Goal: Task Accomplishment & Management: Complete application form

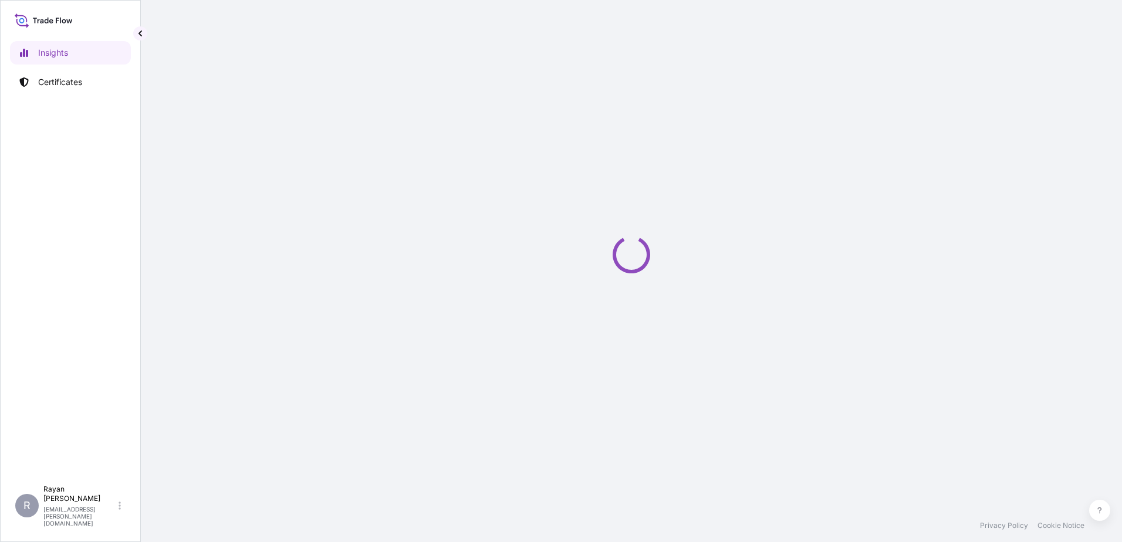
select select "2025"
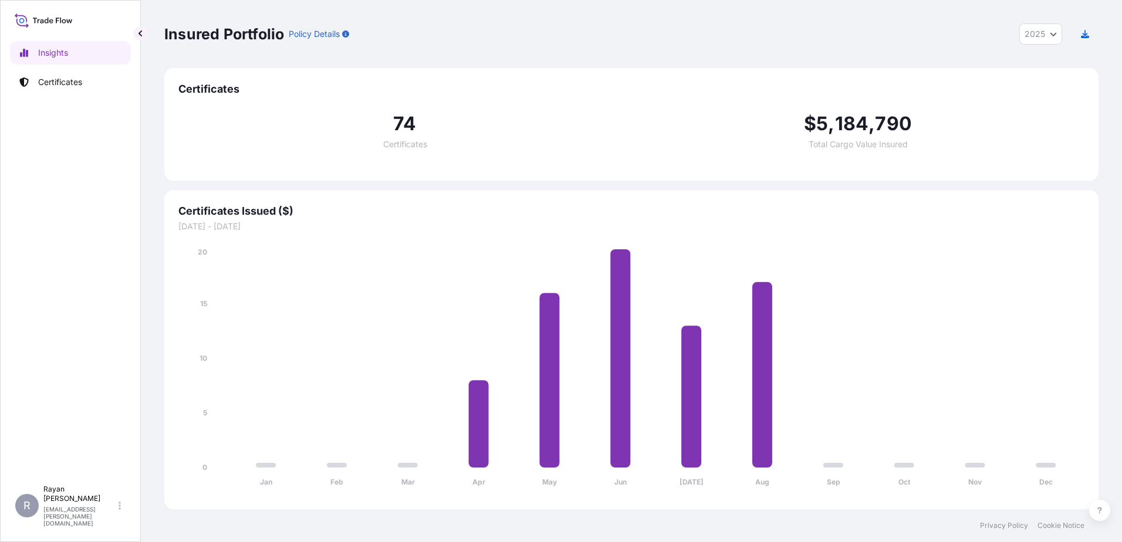
click at [146, 32] on button "button" at bounding box center [140, 33] width 14 height 14
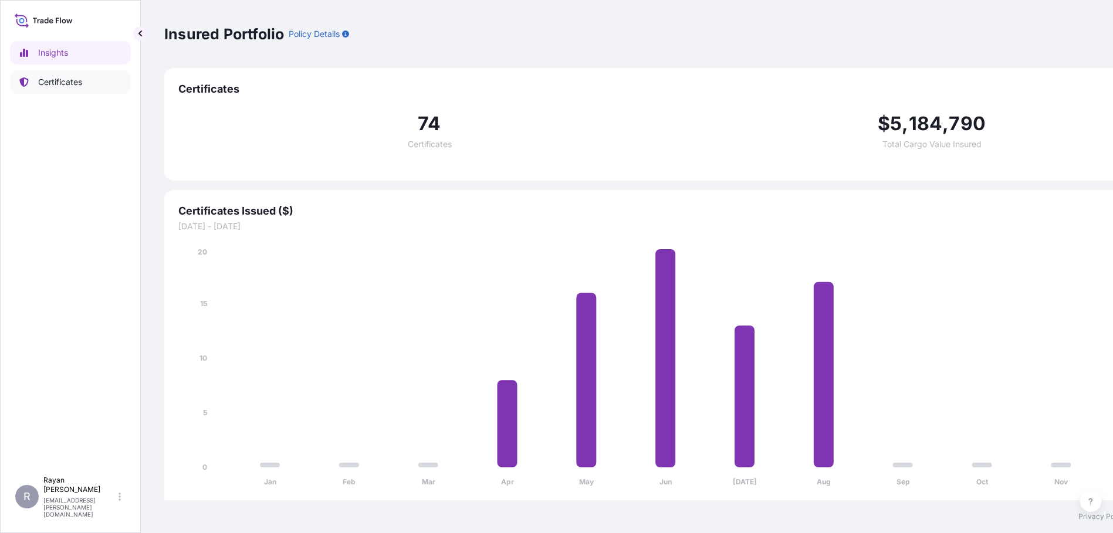
click at [78, 76] on link "Certificates" at bounding box center [70, 81] width 121 height 23
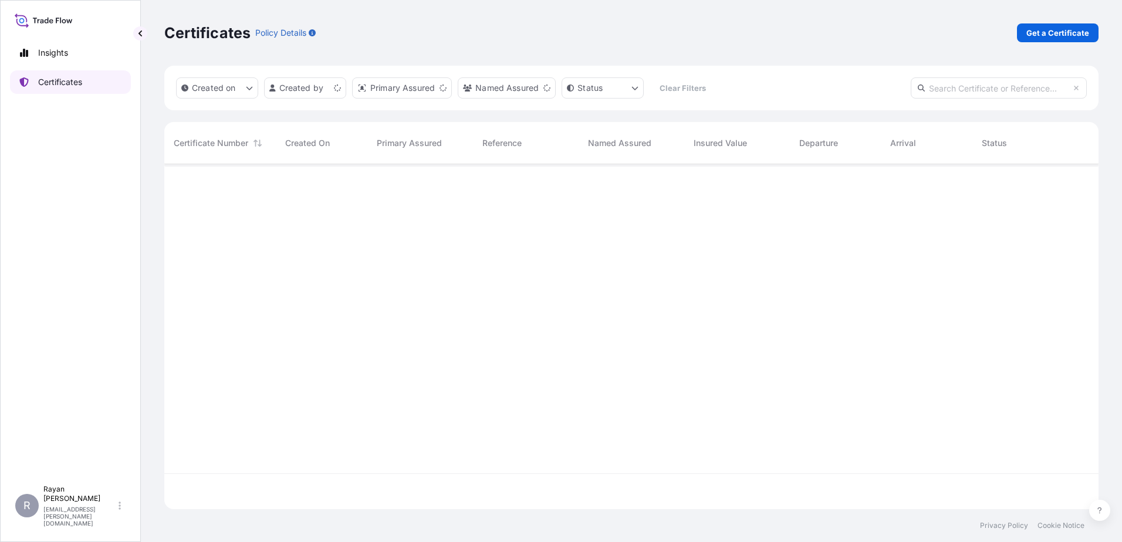
scroll to position [343, 925]
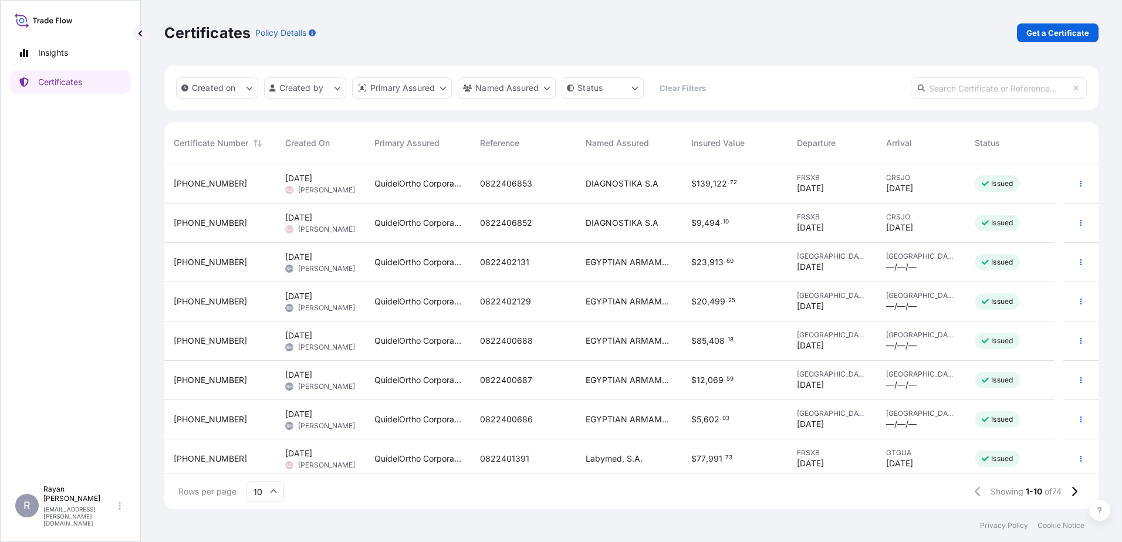
click at [1046, 40] on link "Get a Certificate" at bounding box center [1058, 32] width 82 height 19
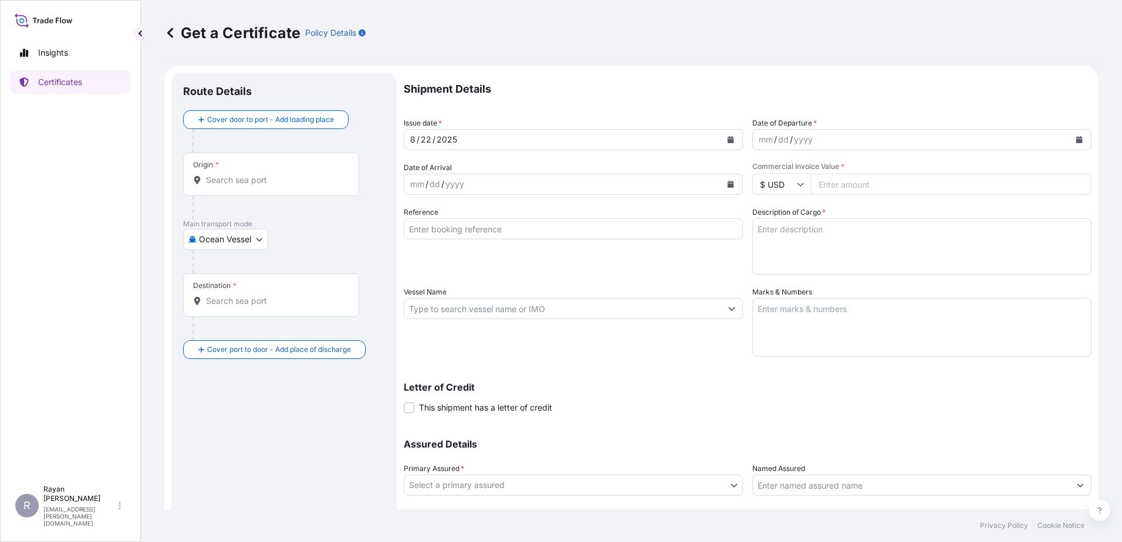
click at [219, 243] on body "Insights Certificates R [PERSON_NAME] [EMAIL_ADDRESS][PERSON_NAME][DOMAIN_NAME]…" at bounding box center [561, 271] width 1122 height 542
click at [228, 274] on div "Air" at bounding box center [226, 269] width 77 height 21
select select "Air"
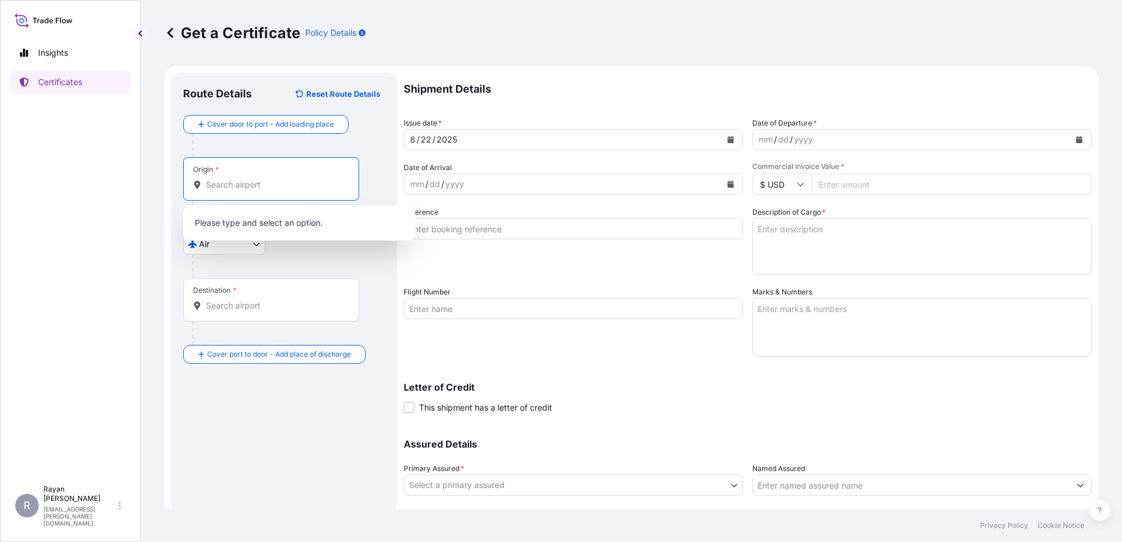
click at [229, 192] on div "Origin *" at bounding box center [271, 178] width 176 height 43
click at [229, 191] on input "Origin *" at bounding box center [275, 185] width 138 height 12
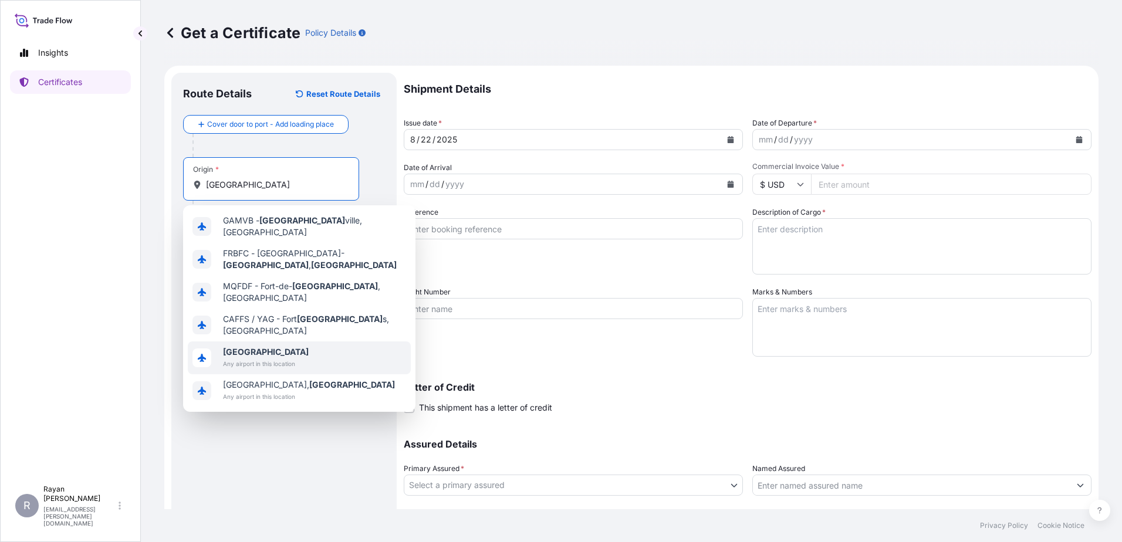
click at [283, 358] on span "Any airport in this location" at bounding box center [266, 364] width 86 height 12
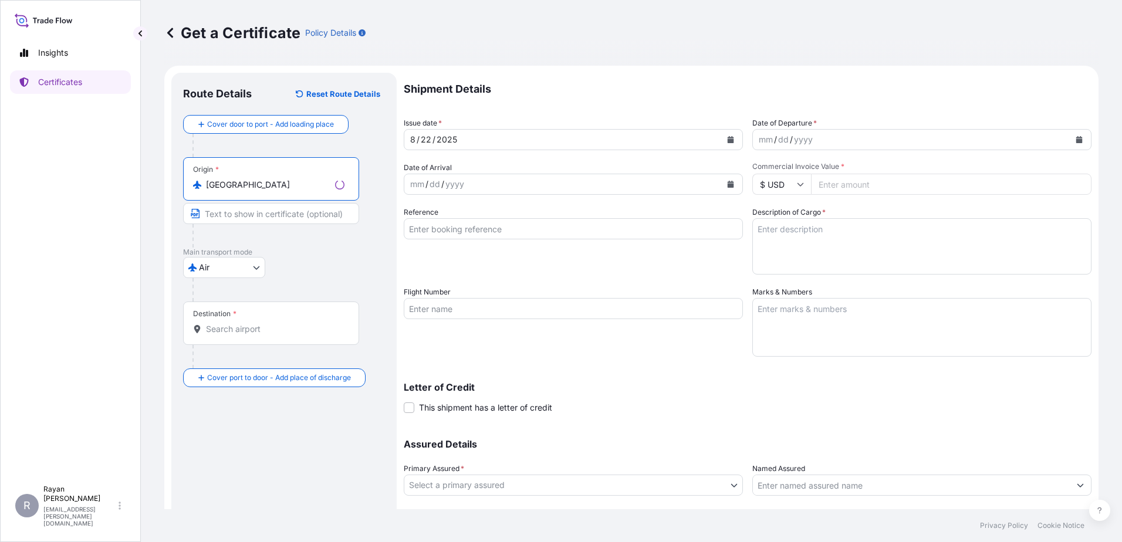
type input "[GEOGRAPHIC_DATA]"
click at [259, 318] on div "Destination *" at bounding box center [271, 323] width 176 height 43
click at [259, 323] on input "Destination *" at bounding box center [275, 329] width 138 height 12
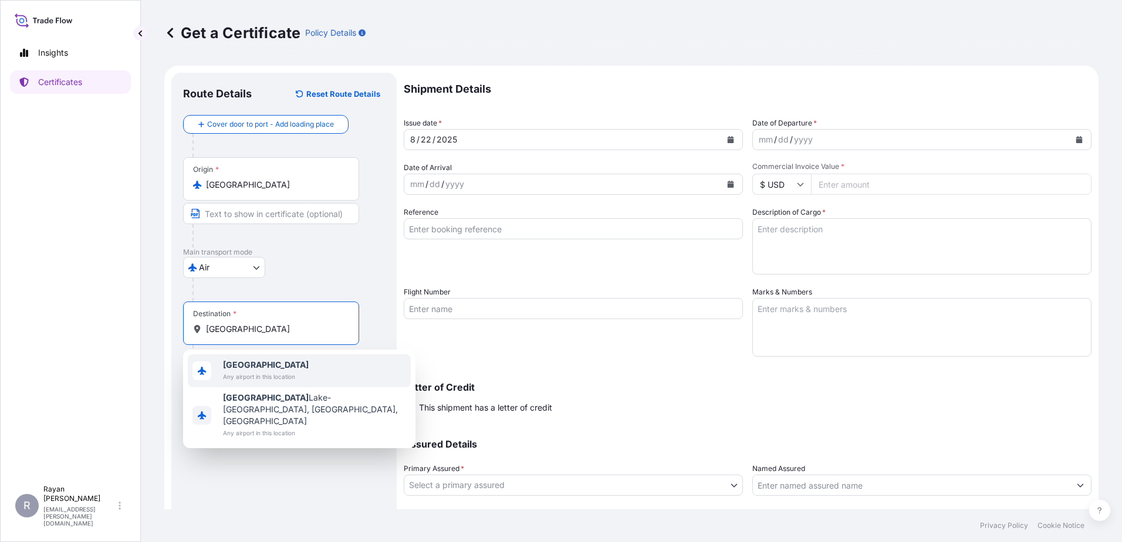
click at [254, 365] on span "[GEOGRAPHIC_DATA]" at bounding box center [266, 365] width 86 height 12
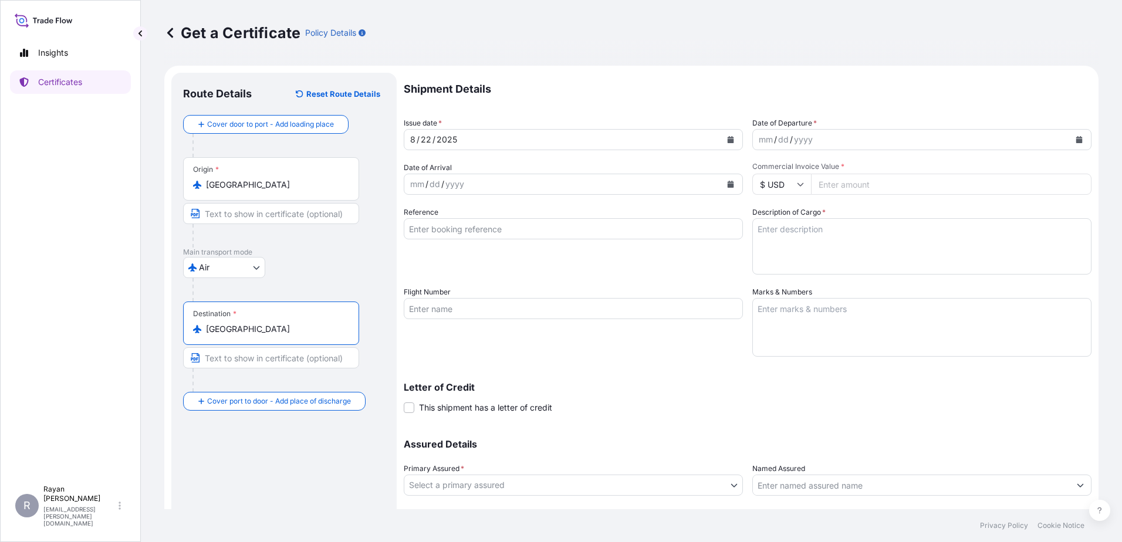
type input "[GEOGRAPHIC_DATA]"
click at [1060, 139] on div "mm / dd / yyyy" at bounding box center [911, 139] width 317 height 21
click at [1076, 138] on icon "Calendar" at bounding box center [1079, 139] width 7 height 7
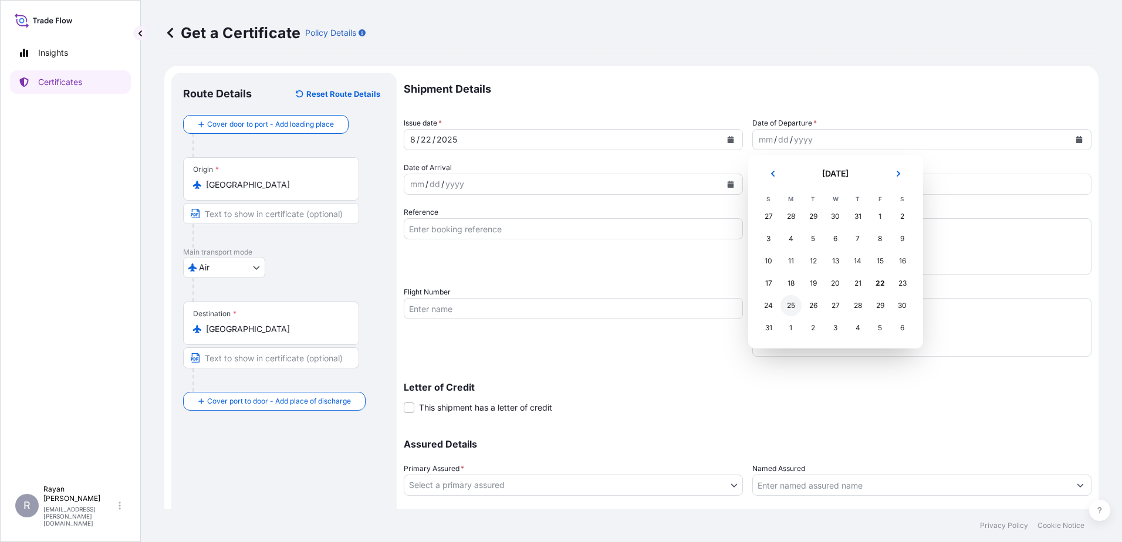
click at [792, 303] on div "25" at bounding box center [790, 305] width 21 height 21
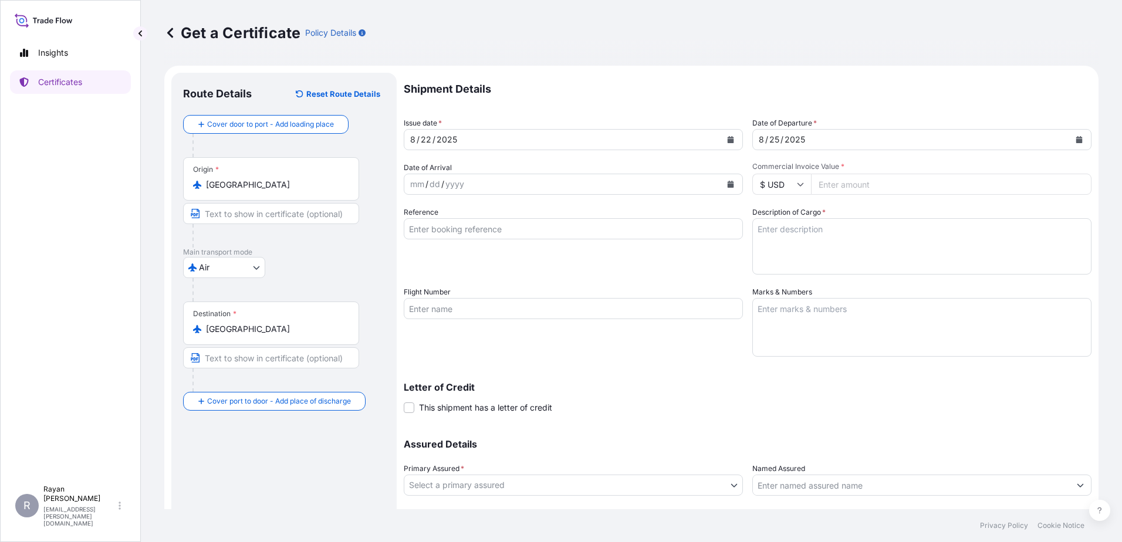
click at [832, 188] on input "Commercial Invoice Value *" at bounding box center [951, 184] width 281 height 21
type input "155097.2"
click at [846, 209] on div "Description of Cargo *" at bounding box center [921, 241] width 339 height 68
click at [562, 214] on div "Reference" at bounding box center [573, 241] width 339 height 68
click at [559, 225] on input "Reference" at bounding box center [573, 228] width 339 height 21
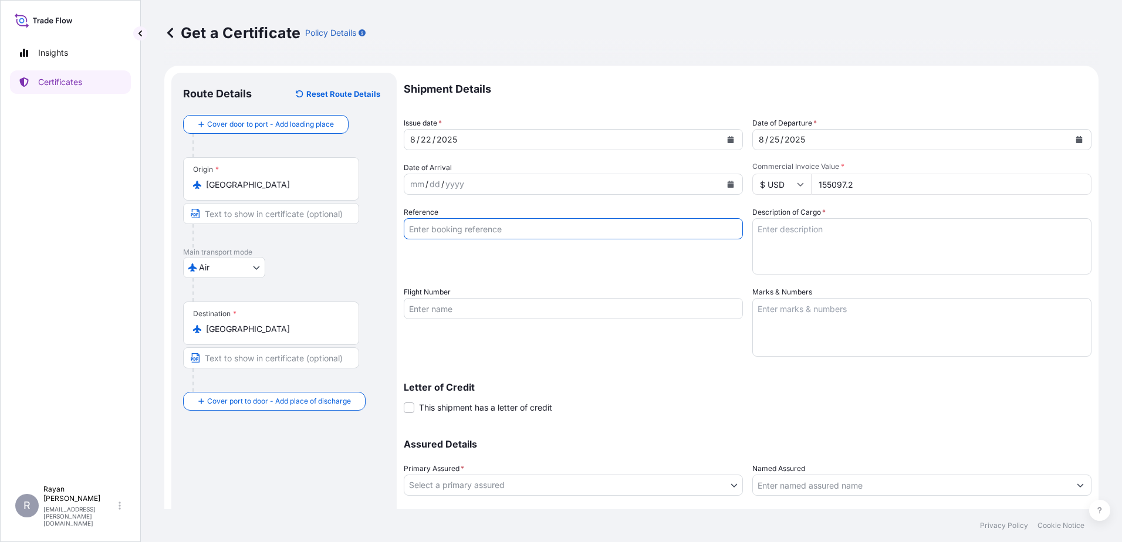
paste input "0822405232"
type input "0822405232"
click at [818, 258] on textarea "Description of Cargo *" at bounding box center [921, 246] width 339 height 56
click at [806, 235] on textarea "Description of Cargo *" at bounding box center [921, 246] width 339 height 56
paste textarea "Medical Supplies (diagnostics consumables & reagents)"
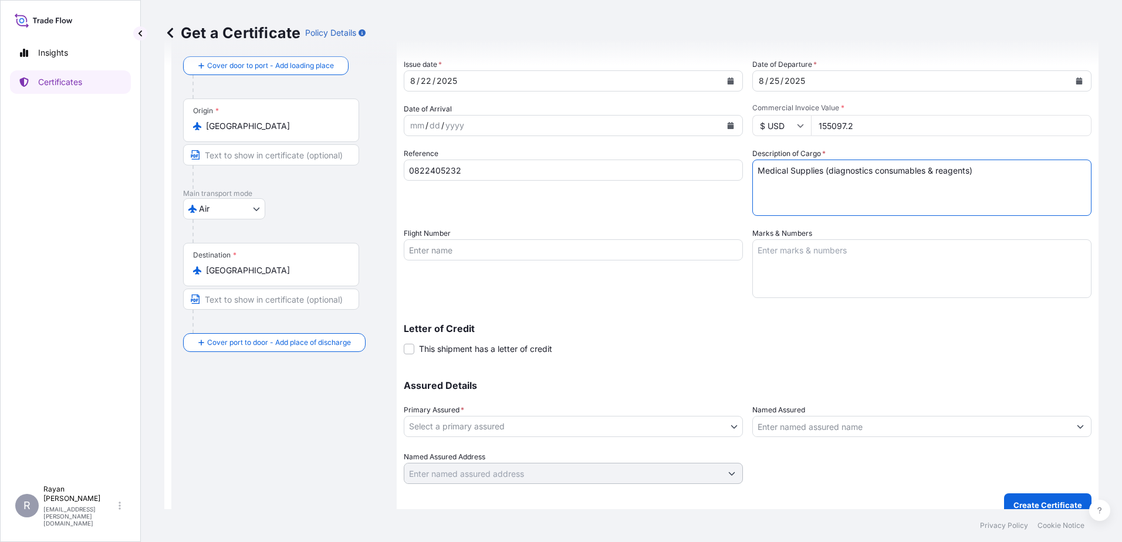
type textarea "Medical Supplies (diagnostics consumables & reagents)"
click at [428, 347] on span "This shipment has a letter of credit" at bounding box center [485, 349] width 133 height 12
click at [404, 343] on input "This shipment has a letter of credit" at bounding box center [404, 343] width 0 height 0
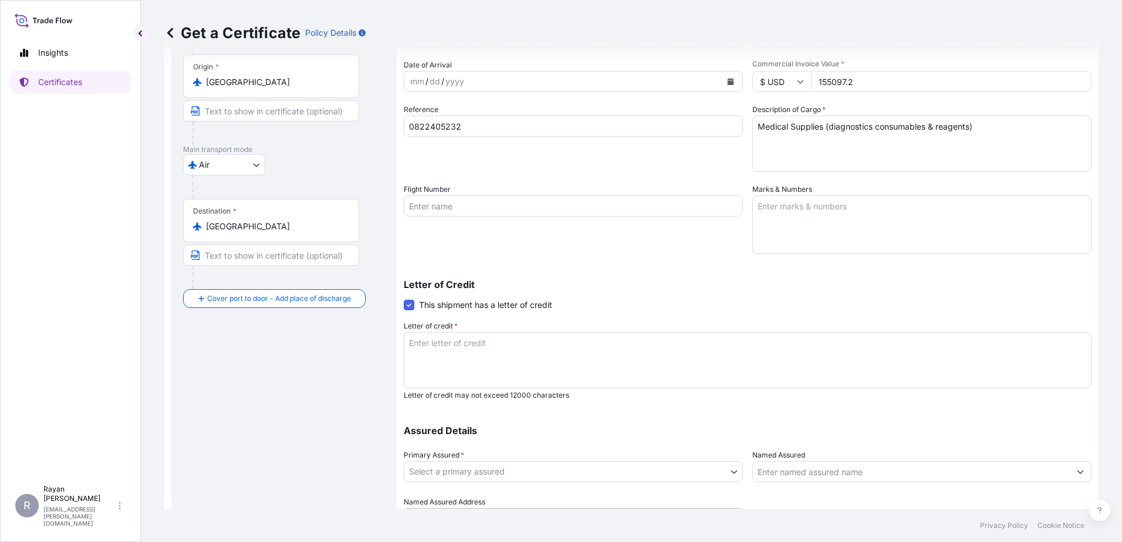
scroll to position [163, 0]
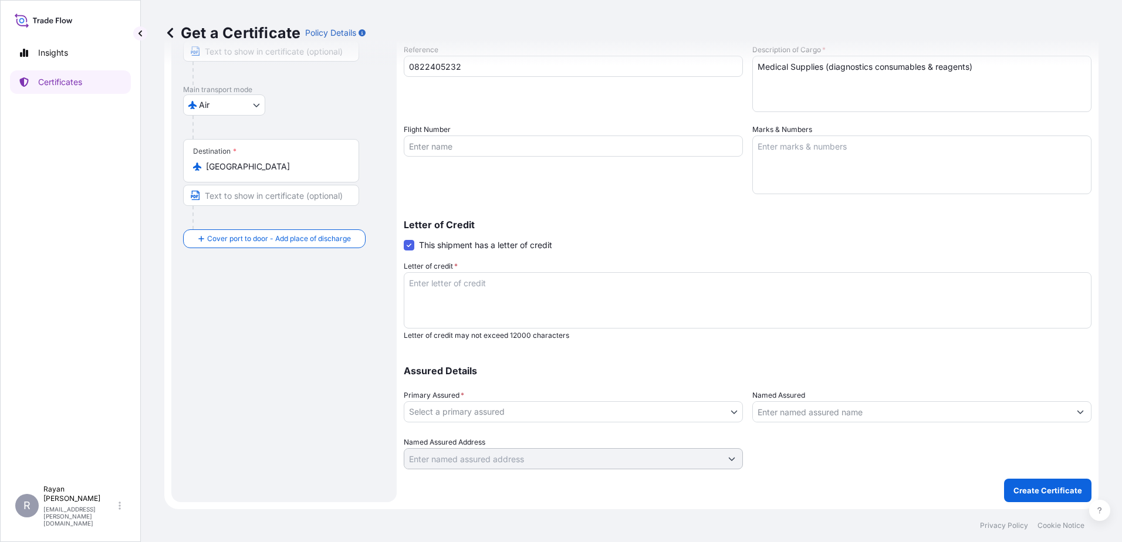
click at [573, 269] on div "Letter of credit * Letter of credit may not exceed 12000 characters" at bounding box center [748, 301] width 688 height 80
click at [575, 281] on textarea "Letter of credit *" at bounding box center [748, 300] width 688 height 56
paste textarea "LOREMIPS DOLORSIT AMETCONSE ADIPISCI EL SEDDOEI Tempori Utlabore et dol magnaal…"
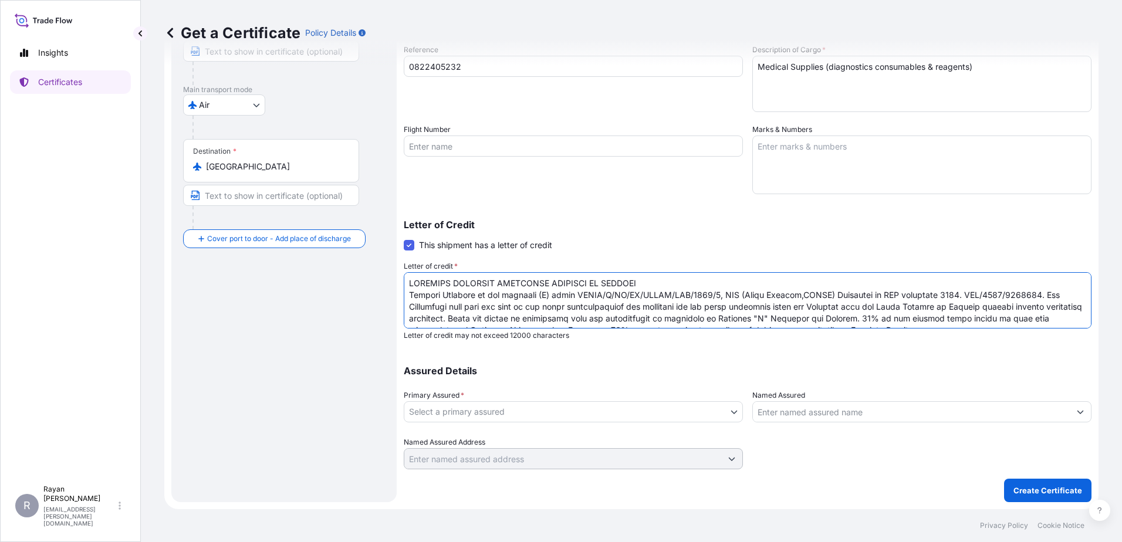
scroll to position [101, 0]
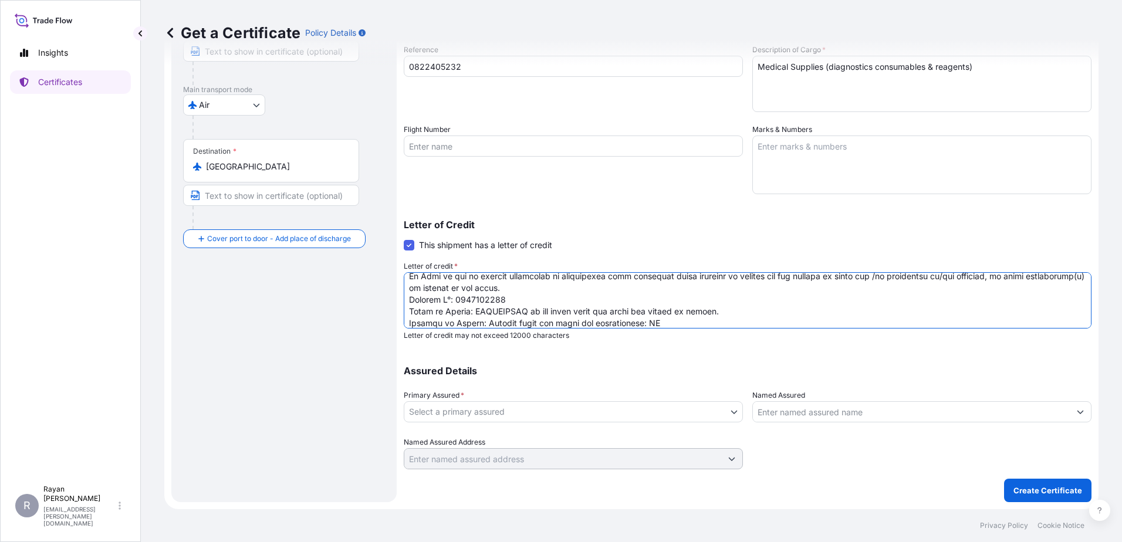
type textarea "LOREMIPS DOLORSIT AMETCONSE ADIPISCI EL SEDDOEI Tempori Utlabore et dol magnaal…"
click at [542, 409] on body "Insights Certificates R [PERSON_NAME] [EMAIL_ADDRESS][PERSON_NAME][DOMAIN_NAME]…" at bounding box center [561, 271] width 1122 height 542
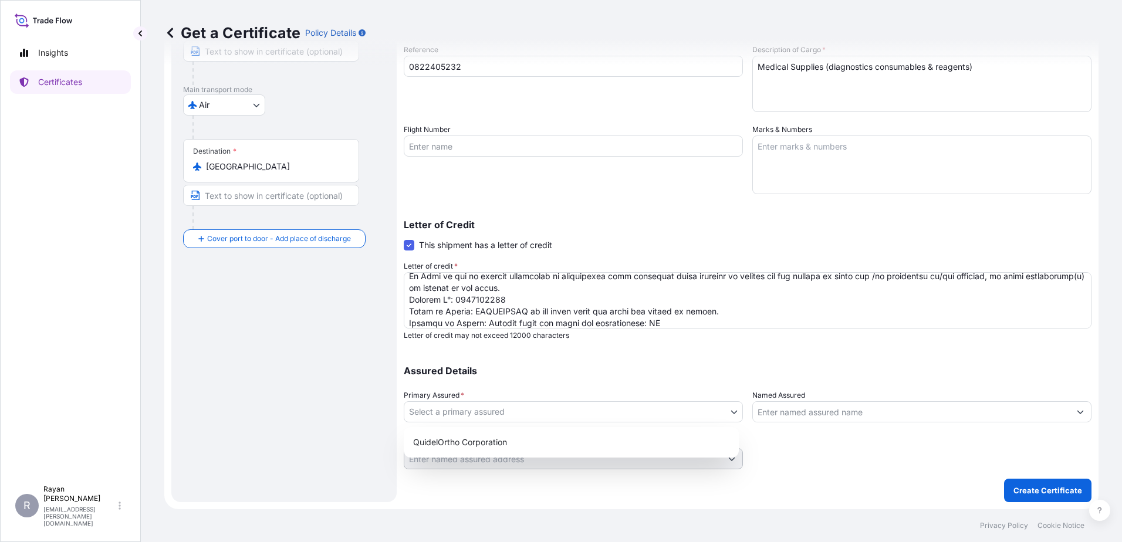
click at [515, 432] on div "QuidelOrtho Corporation" at bounding box center [571, 442] width 326 height 21
select select "31549"
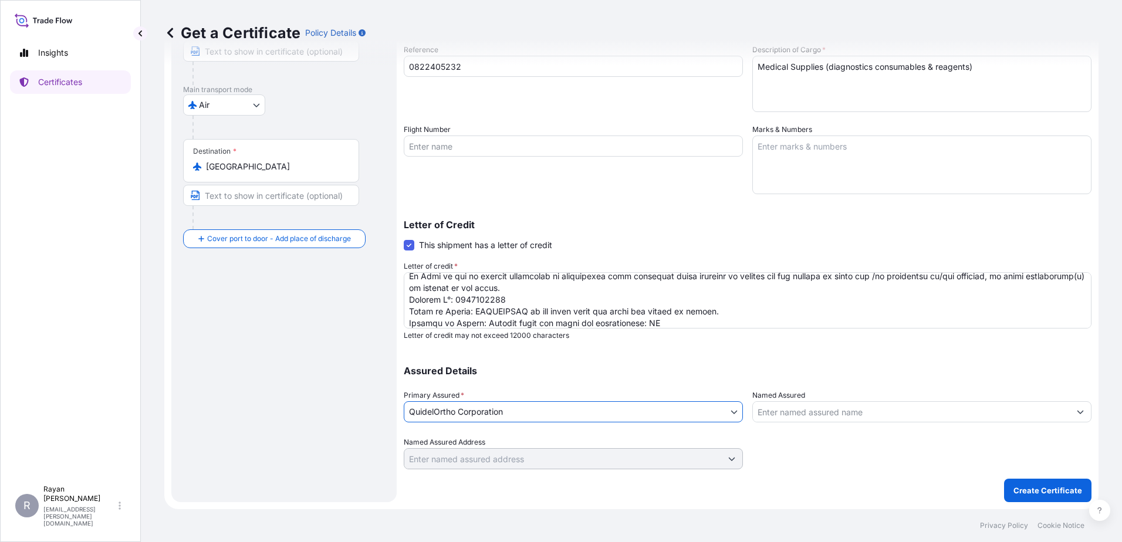
click at [805, 403] on input "Named Assured" at bounding box center [911, 411] width 317 height 21
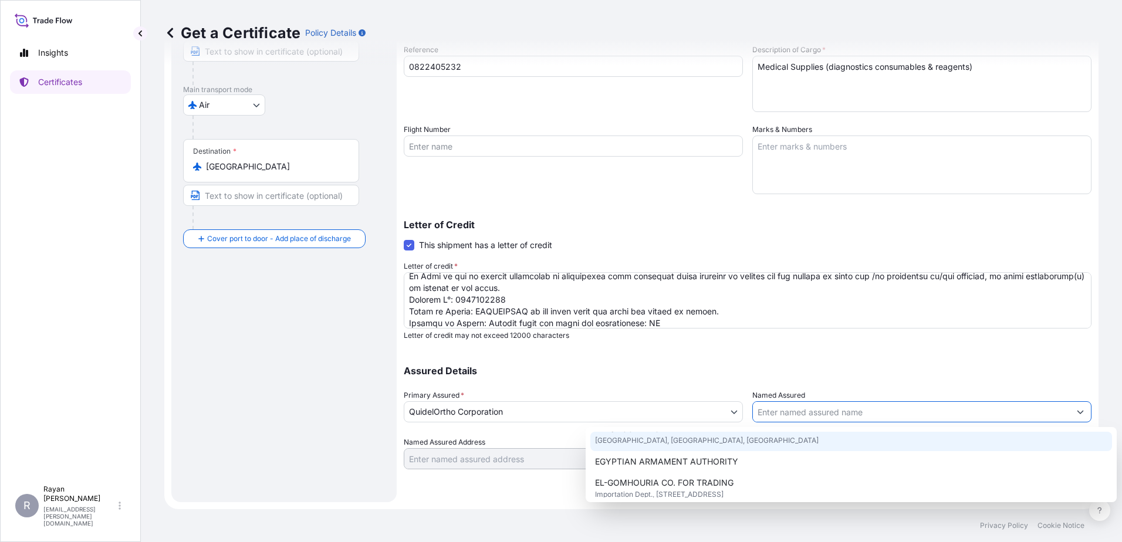
scroll to position [59, 0]
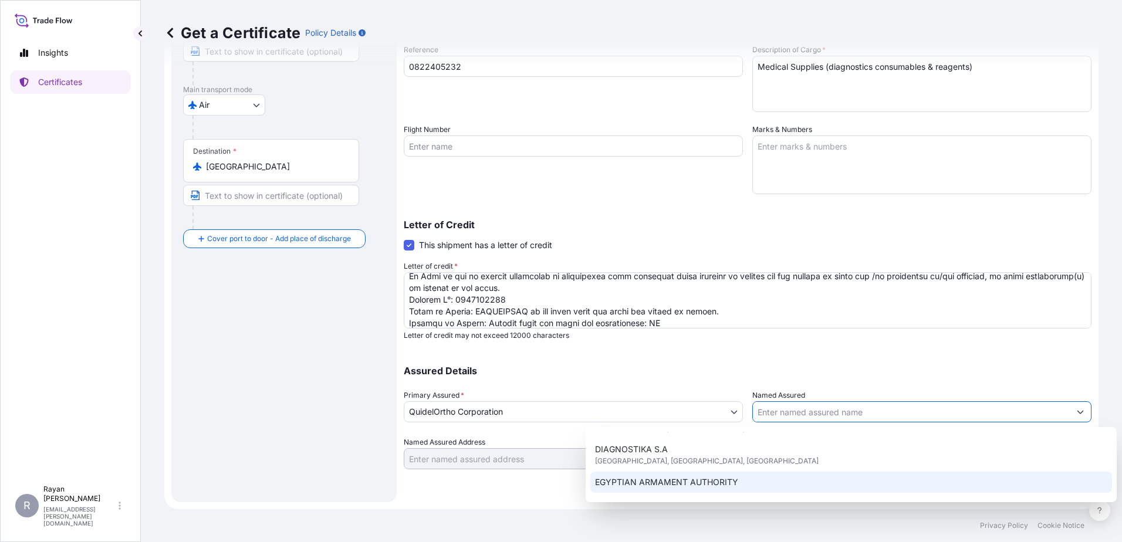
click at [753, 478] on div "EGYPTIAN ARMAMENT AUTHORITY" at bounding box center [851, 482] width 522 height 21
type input "EGYPTIAN ARMAMENT AUTHORITY"
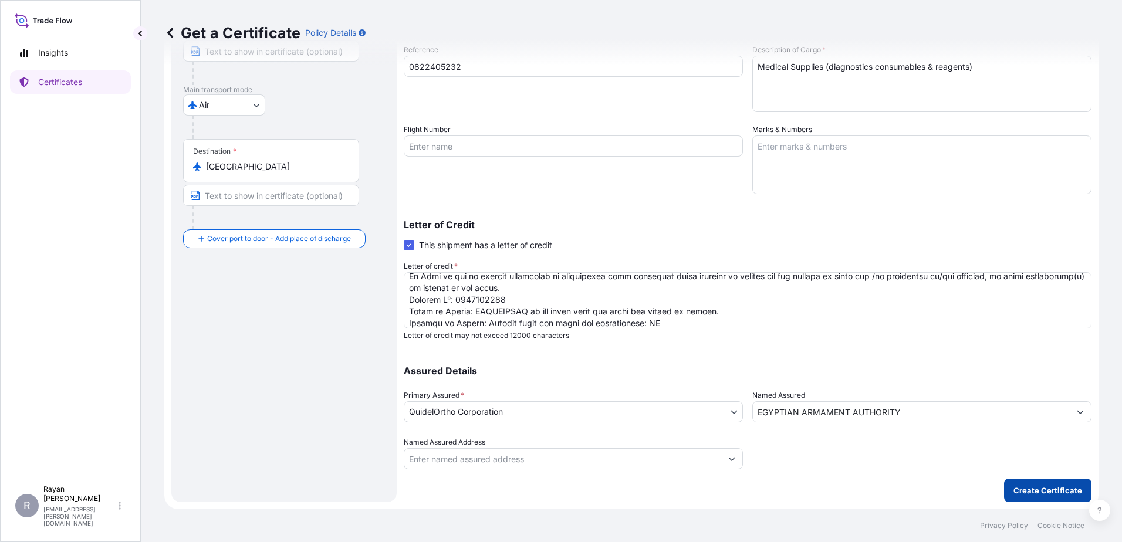
click at [1013, 489] on p "Create Certificate" at bounding box center [1047, 491] width 69 height 12
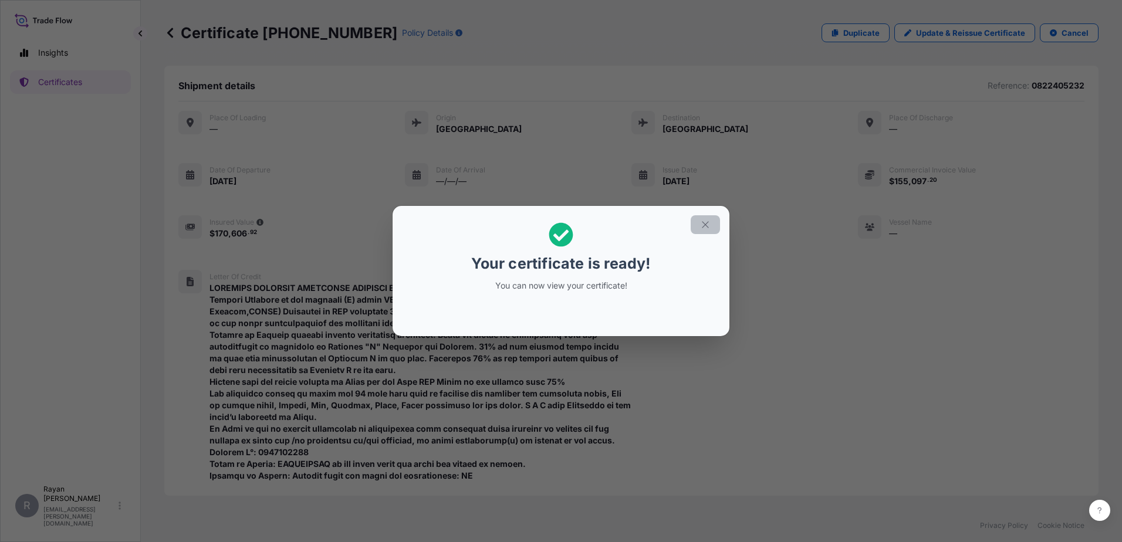
click at [705, 229] on icon "button" at bounding box center [705, 224] width 11 height 11
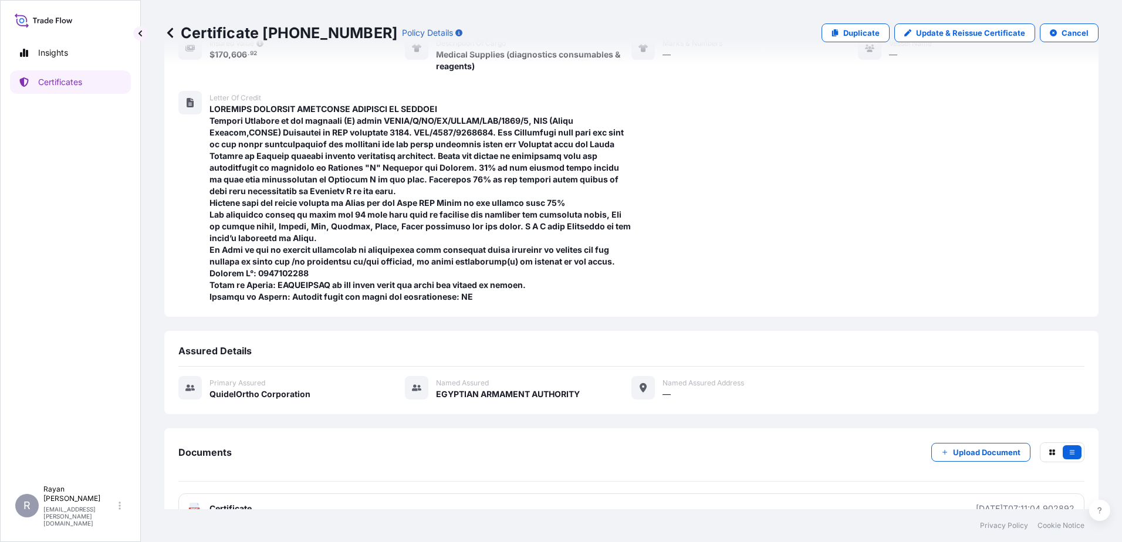
scroll to position [208, 0]
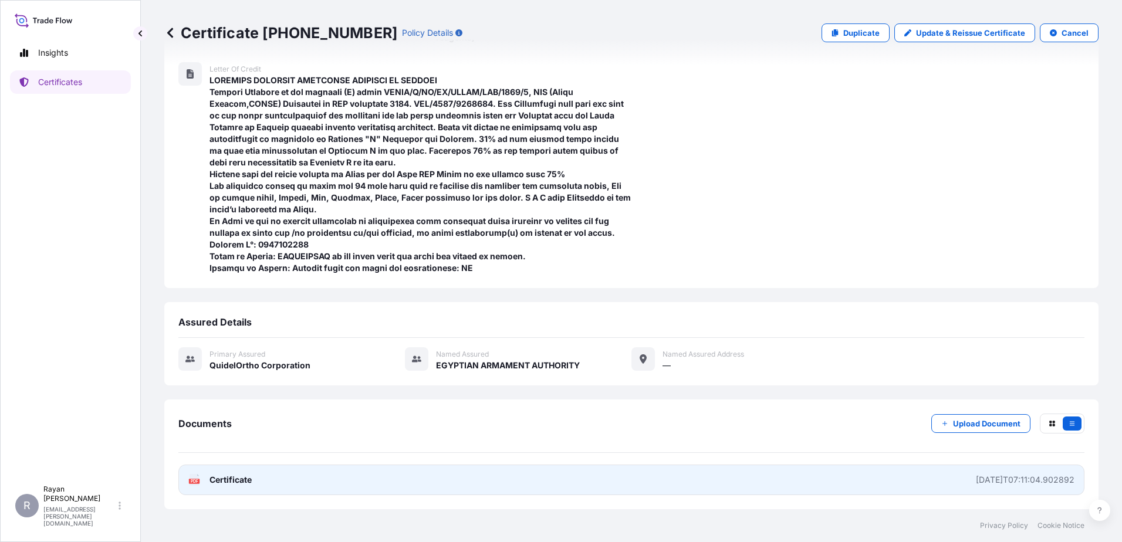
click at [238, 472] on link "PDF Certificate [DATE]T07:11:04.902892" at bounding box center [631, 480] width 906 height 31
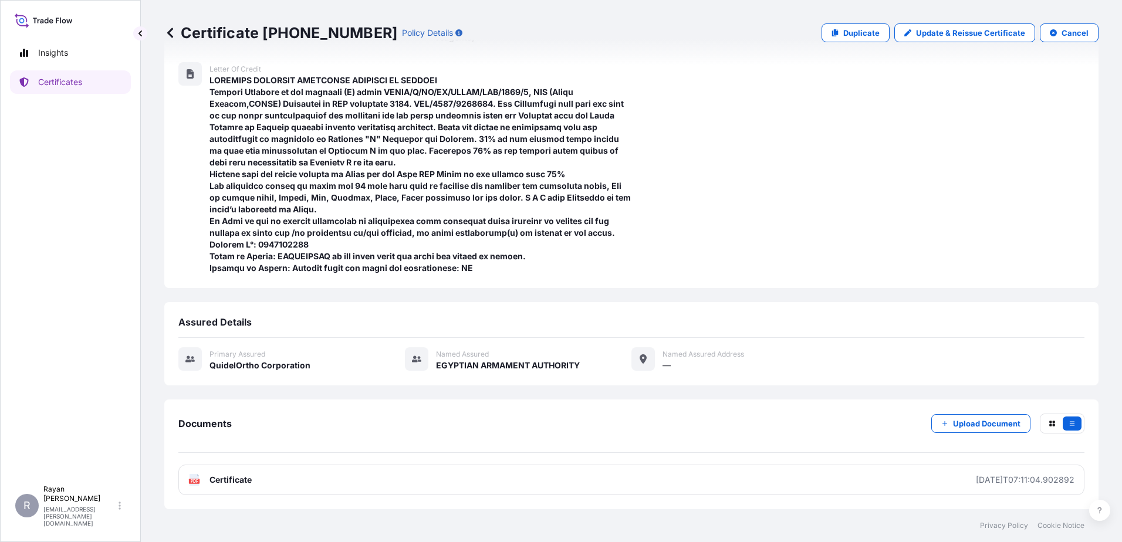
click at [173, 32] on icon at bounding box center [170, 33] width 12 height 12
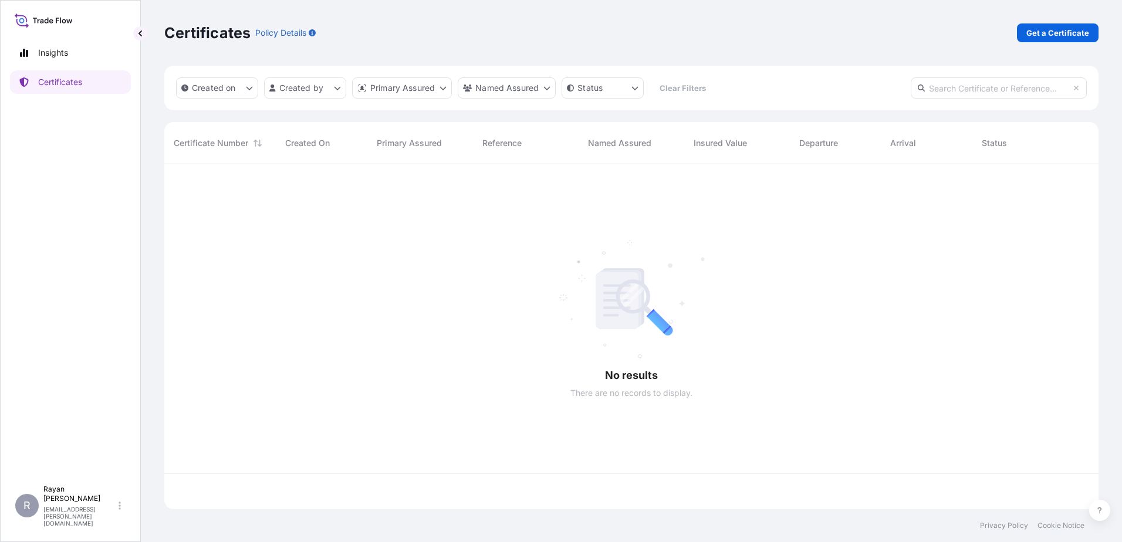
scroll to position [343, 925]
click at [1074, 33] on p "Get a Certificate" at bounding box center [1057, 33] width 63 height 12
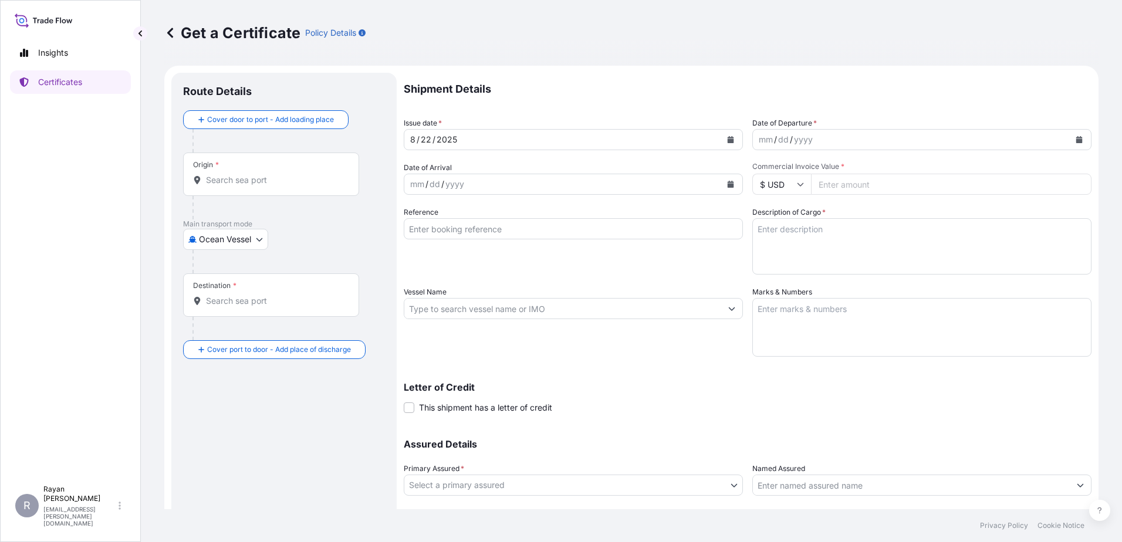
click at [219, 241] on body "Insights Certificates R [PERSON_NAME] [EMAIL_ADDRESS][PERSON_NAME][DOMAIN_NAME]…" at bounding box center [561, 271] width 1122 height 542
click at [223, 262] on div "Air" at bounding box center [226, 269] width 77 height 21
select select "Air"
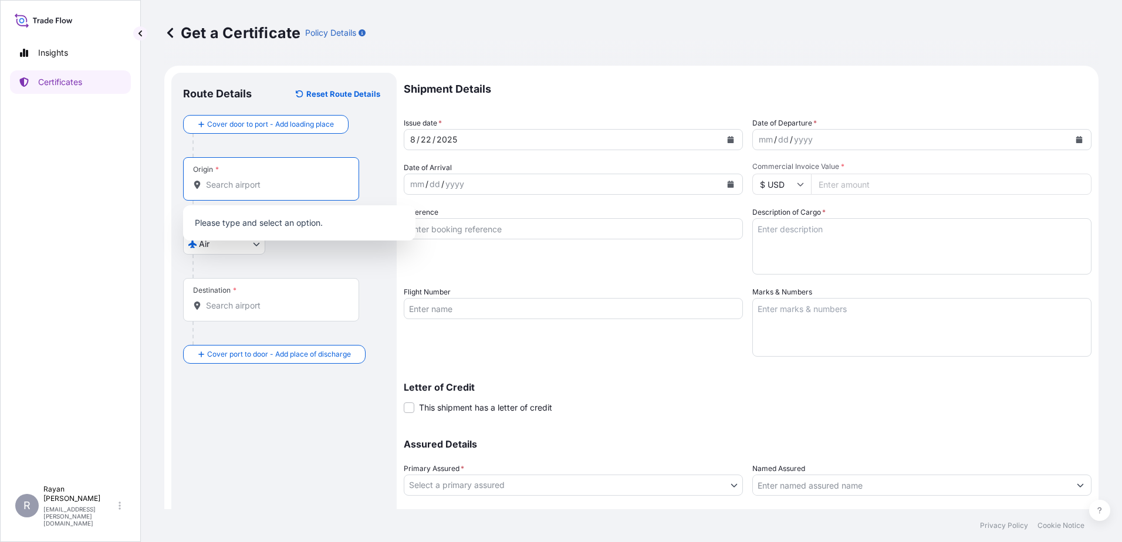
click at [226, 190] on input "Origin *" at bounding box center [275, 185] width 138 height 12
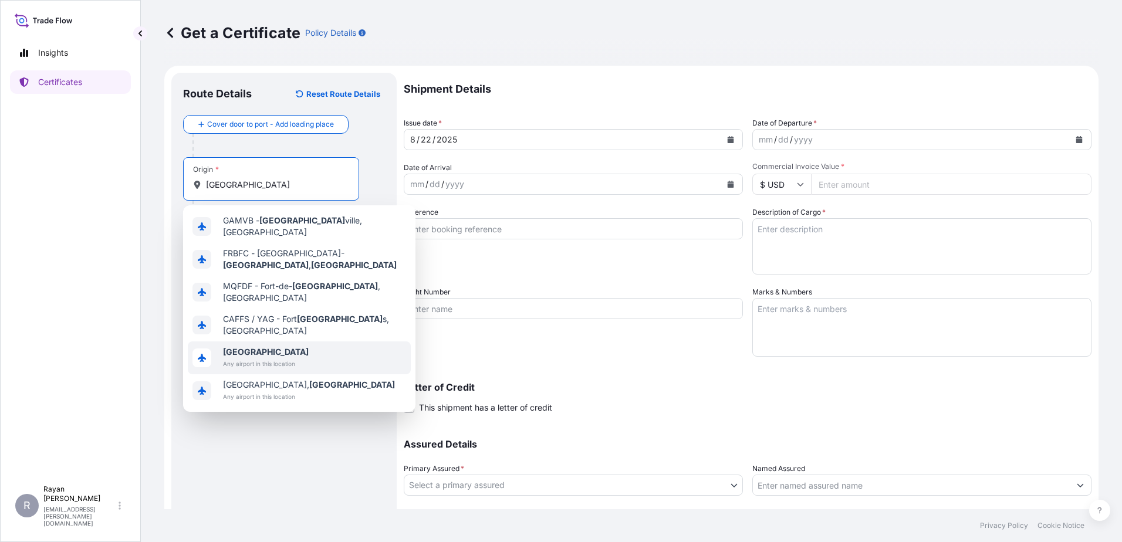
click at [240, 358] on span "Any airport in this location" at bounding box center [266, 364] width 86 height 12
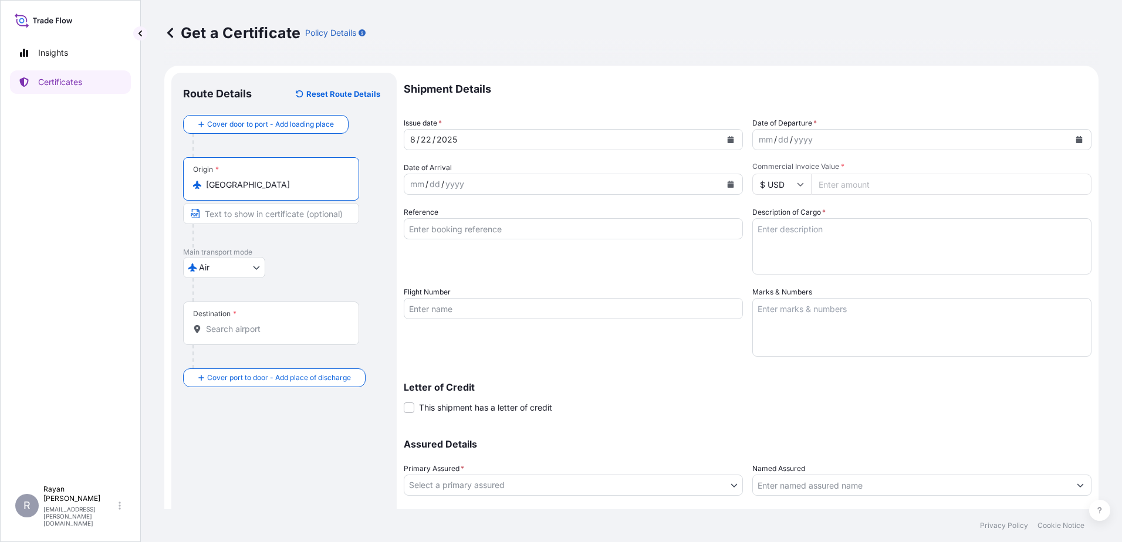
type input "[GEOGRAPHIC_DATA]"
click at [240, 315] on div "Destination *" at bounding box center [271, 323] width 176 height 43
click at [240, 323] on input "Destination *" at bounding box center [275, 329] width 138 height 12
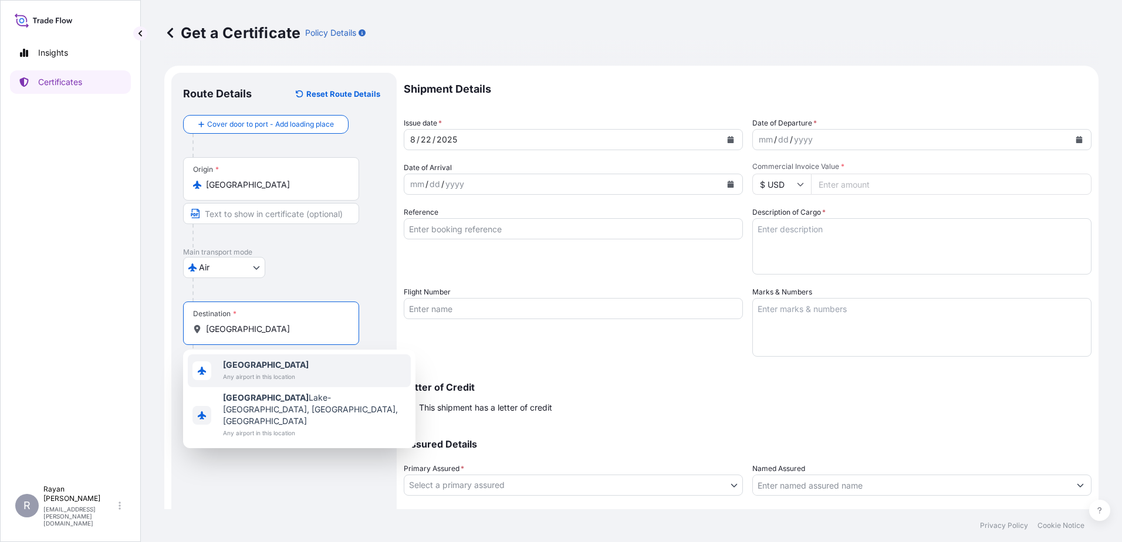
click at [249, 370] on span "[GEOGRAPHIC_DATA]" at bounding box center [266, 365] width 86 height 12
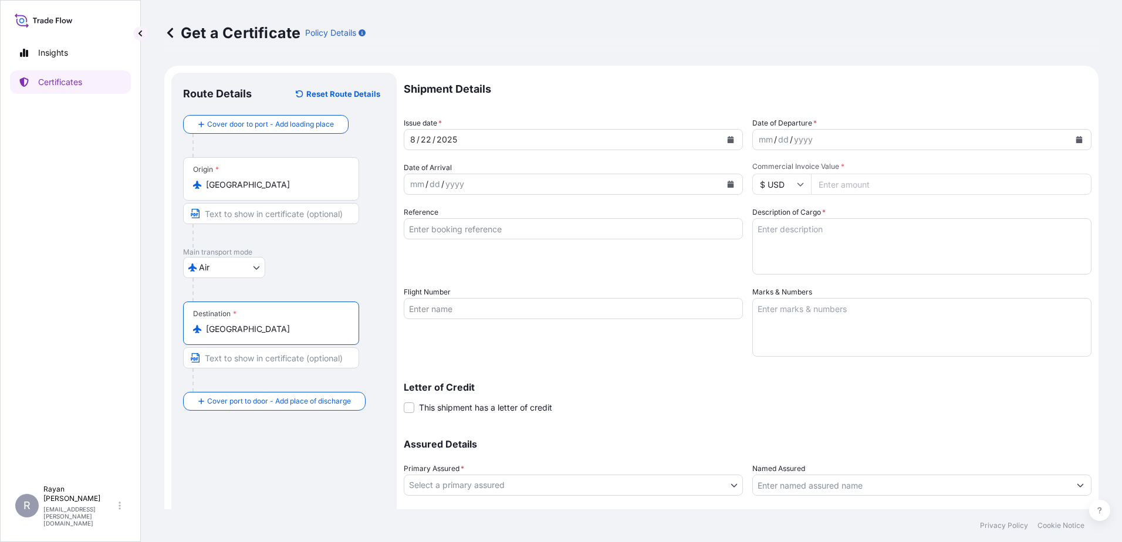
type input "[GEOGRAPHIC_DATA]"
click at [786, 148] on div "mm / dd / yyyy" at bounding box center [911, 139] width 317 height 21
click at [793, 144] on div "yyyy" at bounding box center [803, 140] width 21 height 14
click at [1076, 140] on icon "Calendar" at bounding box center [1079, 139] width 6 height 7
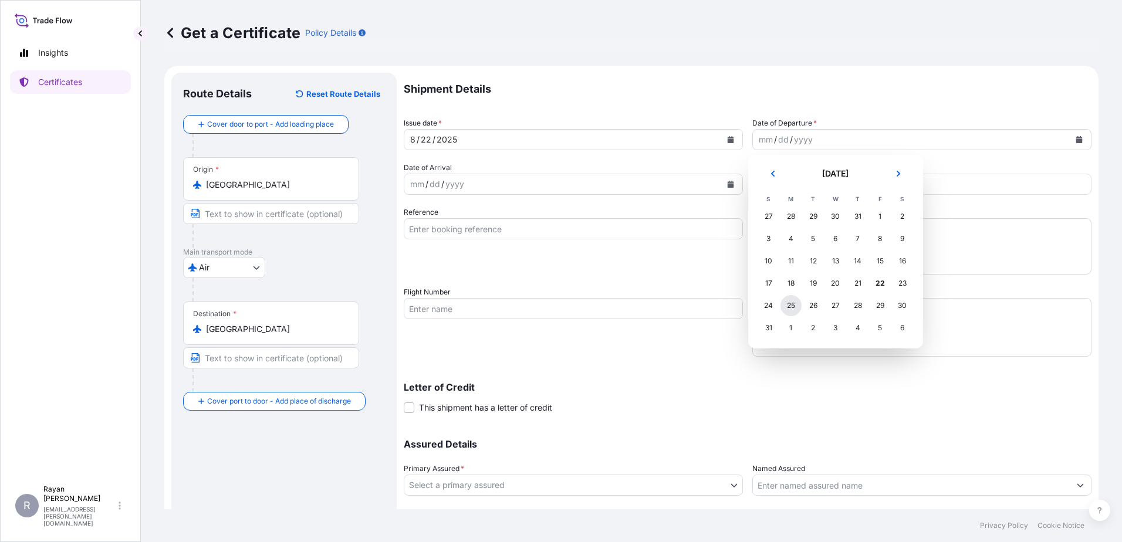
click at [792, 302] on div "25" at bounding box center [790, 305] width 21 height 21
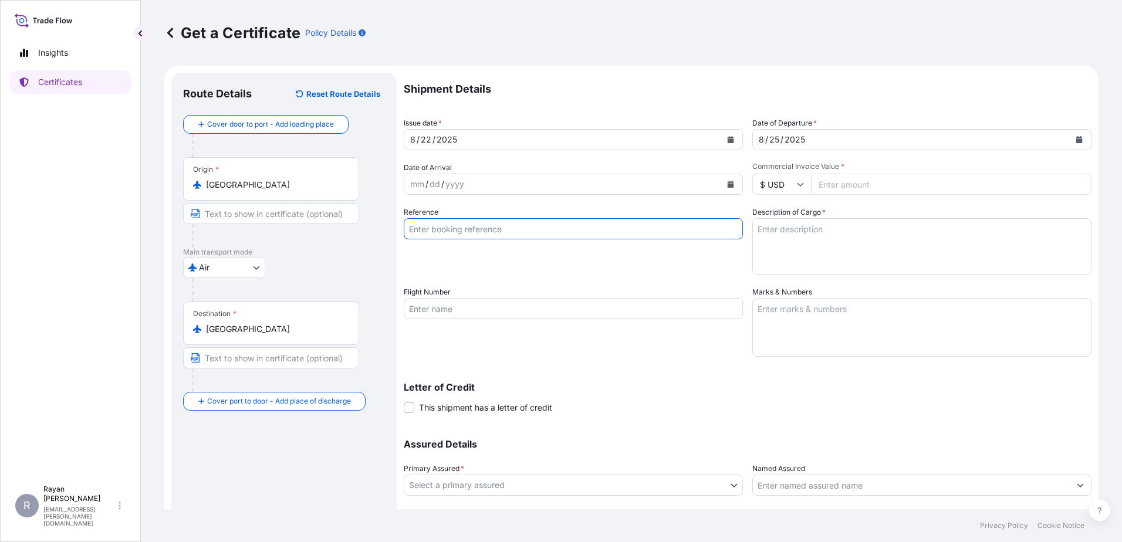
click at [593, 231] on input "Reference" at bounding box center [573, 228] width 339 height 21
paste input "0822405262"
type input "0822405262"
click at [856, 184] on input "Commercial Invoice Value *" at bounding box center [951, 184] width 281 height 21
type input "1762.5"
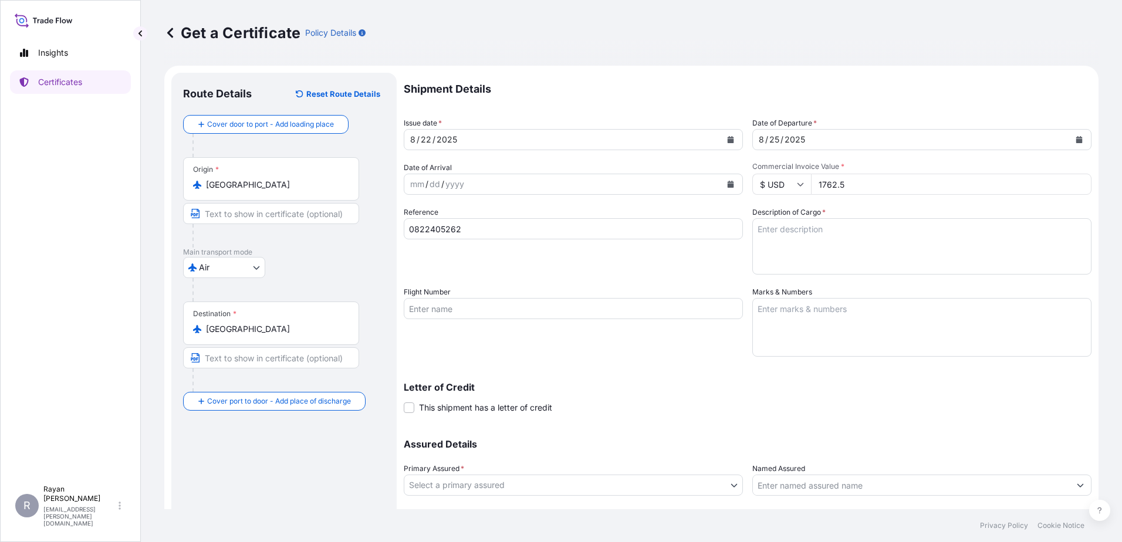
click at [758, 208] on label "Description of Cargo *" at bounding box center [788, 213] width 73 height 12
click at [758, 218] on textarea "Description of Cargo *" at bounding box center [921, 246] width 339 height 56
click at [803, 252] on textarea "Description of Cargo *" at bounding box center [921, 246] width 339 height 56
paste textarea "Medical Supplies (diagnostics consumables & reagents)"
click at [464, 407] on span "This shipment has a letter of credit" at bounding box center [485, 408] width 133 height 12
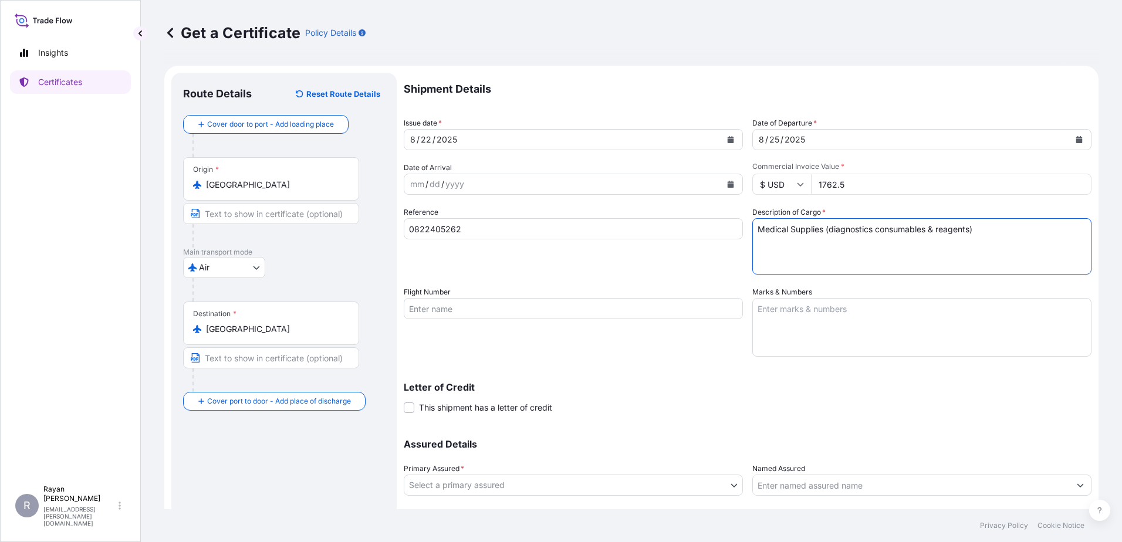
click at [404, 401] on input "This shipment has a letter of credit" at bounding box center [404, 401] width 0 height 0
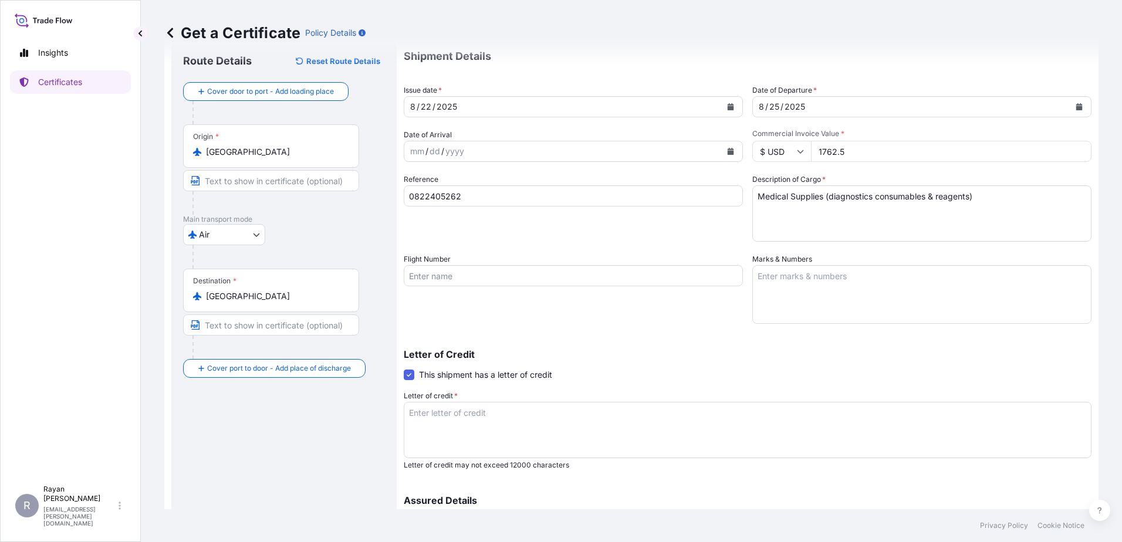
scroll to position [59, 0]
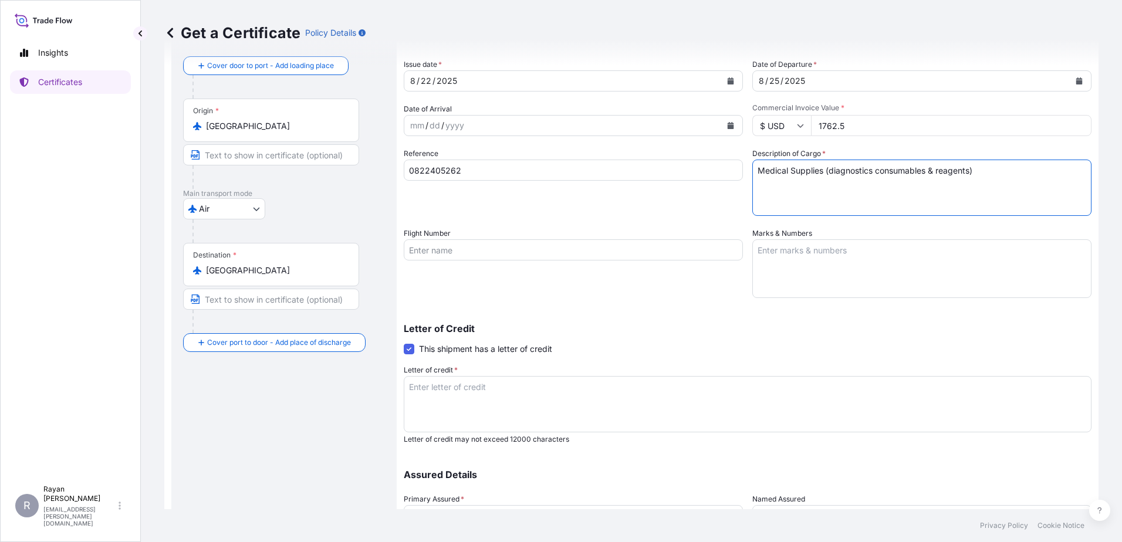
click at [813, 207] on textarea "Medical Supplies (diagnostics consumables & reagents)" at bounding box center [921, 188] width 339 height 56
type textarea "Medical Supplies (diagnostics consumables & reagents)"
click at [564, 398] on textarea "Letter of credit *" at bounding box center [748, 404] width 688 height 56
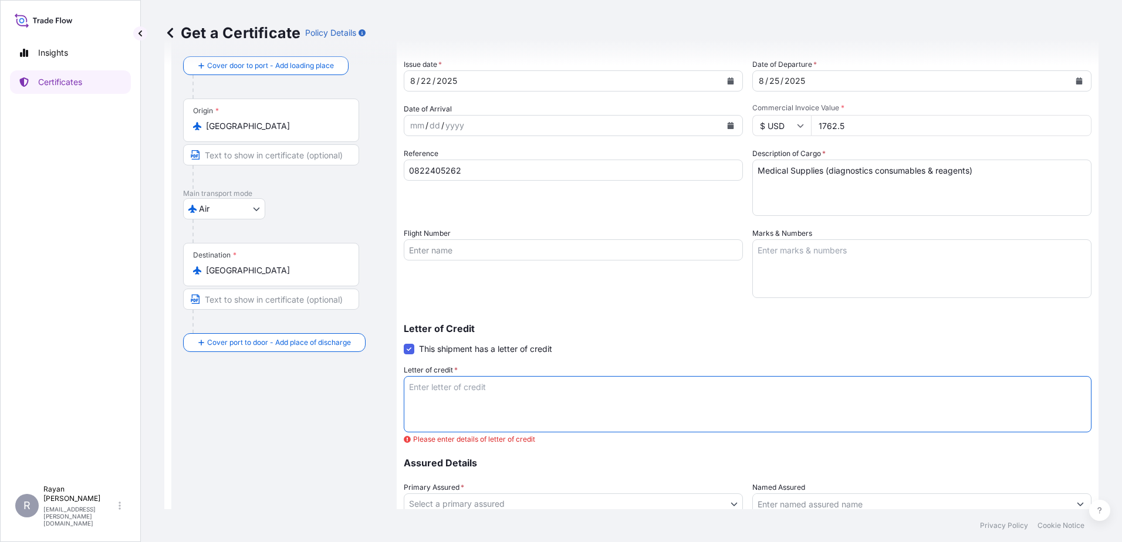
click at [505, 415] on textarea "Letter of credit *" at bounding box center [748, 404] width 688 height 56
paste textarea "LOREMIPS DOLORSIT AMETCONSE ADIPISCI EL SEDDOEI Tempori Utlabore et dol magnaal…"
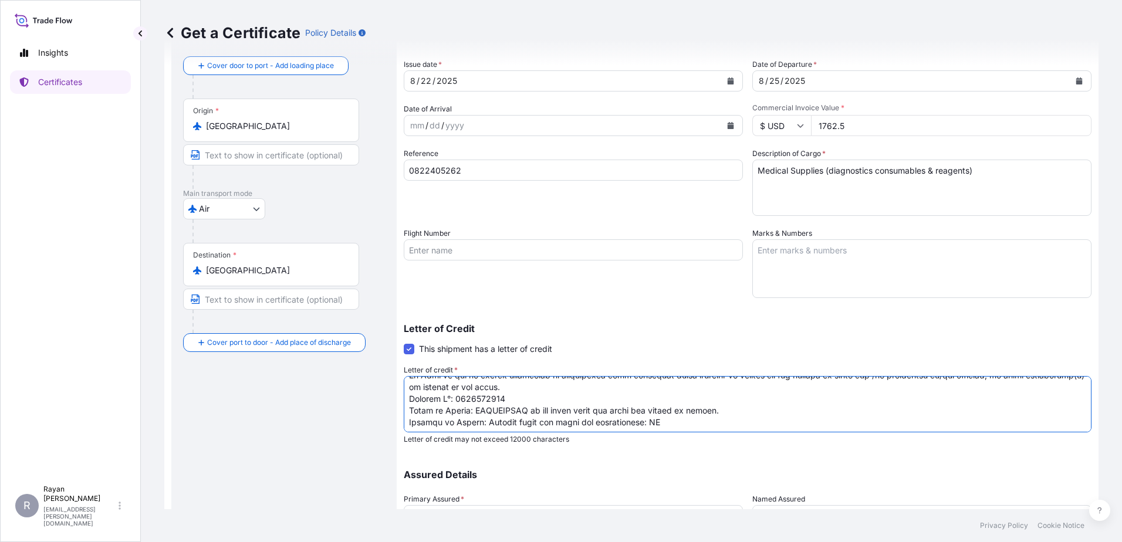
scroll to position [107, 0]
type textarea "LOREMIPS DOLORSIT AMETCONSE ADIPISCI EL SEDDOEI Tempori Utlabore et dol magnaal…"
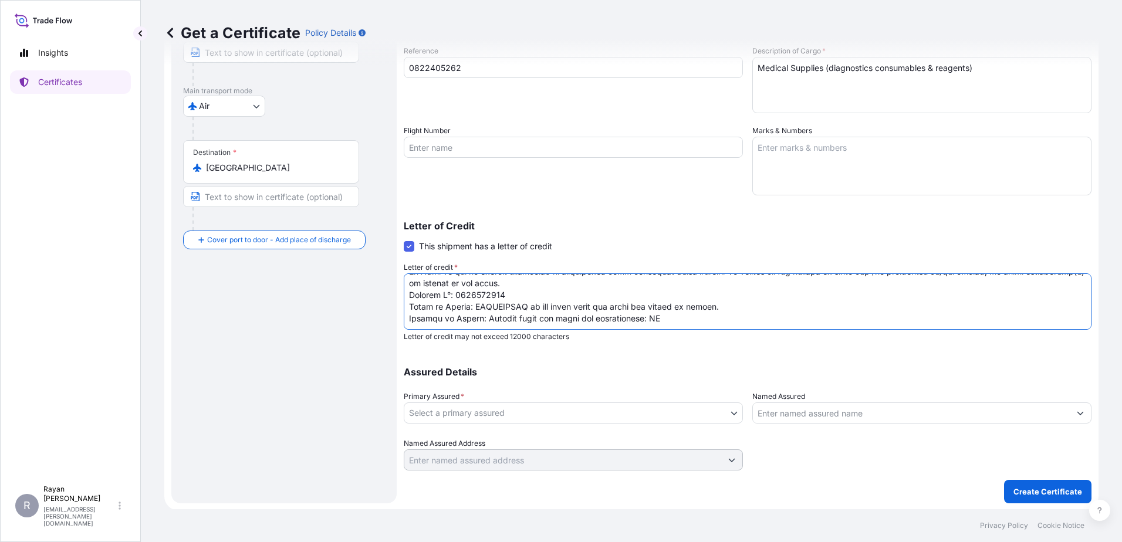
scroll to position [163, 0]
click at [550, 409] on body "Insights Certificates R [PERSON_NAME] [EMAIL_ADDRESS][PERSON_NAME][DOMAIN_NAME]…" at bounding box center [561, 271] width 1122 height 542
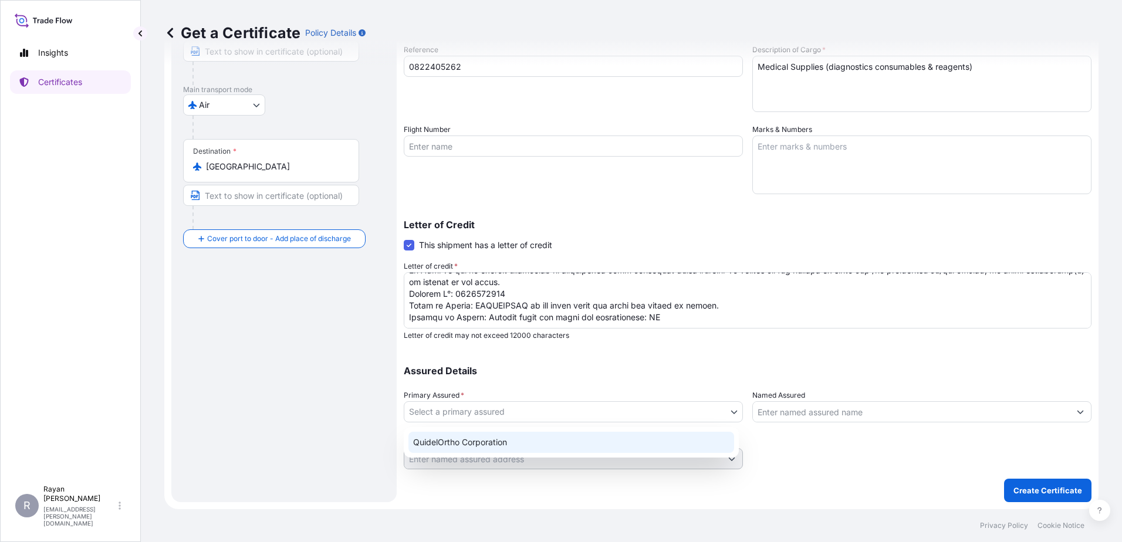
click at [478, 440] on div "QuidelOrtho Corporation" at bounding box center [571, 442] width 326 height 21
select select "31549"
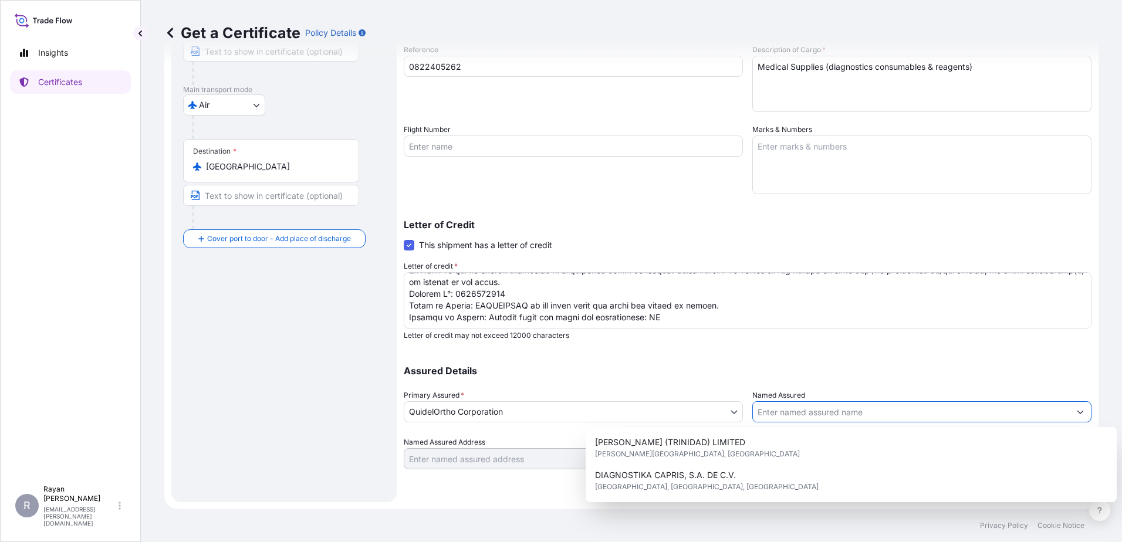
click at [786, 413] on input "Named Assured" at bounding box center [911, 411] width 317 height 21
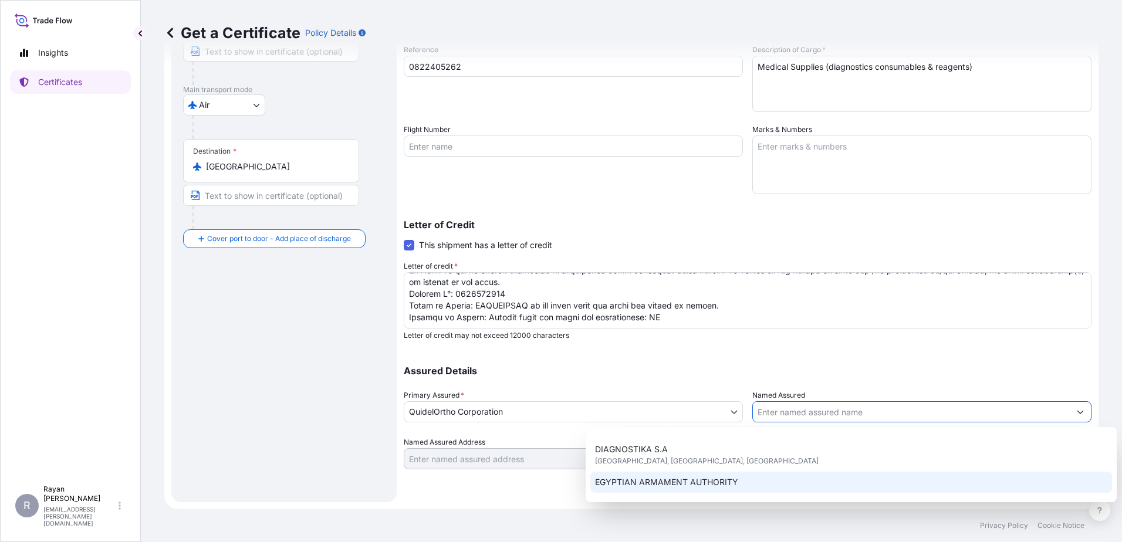
click at [707, 475] on div "EGYPTIAN ARMAMENT AUTHORITY" at bounding box center [851, 482] width 522 height 21
type input "EGYPTIAN ARMAMENT AUTHORITY"
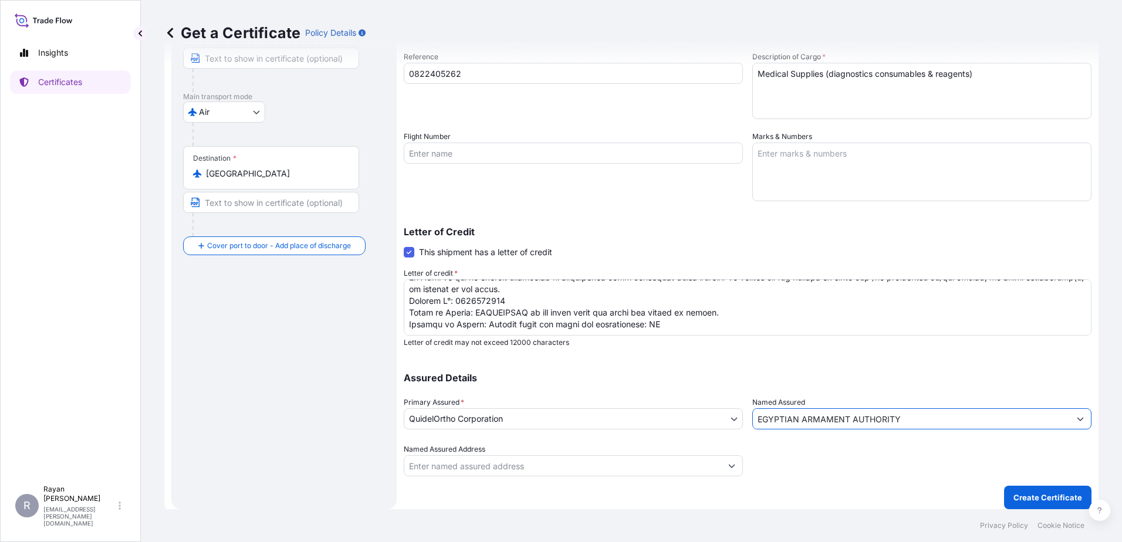
scroll to position [163, 0]
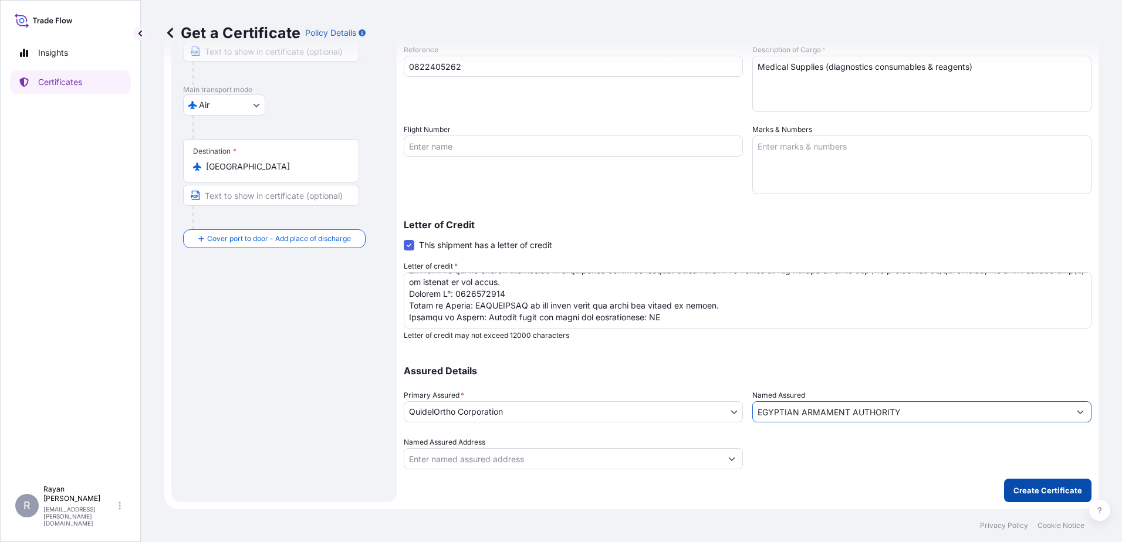
click at [1026, 487] on p "Create Certificate" at bounding box center [1047, 491] width 69 height 12
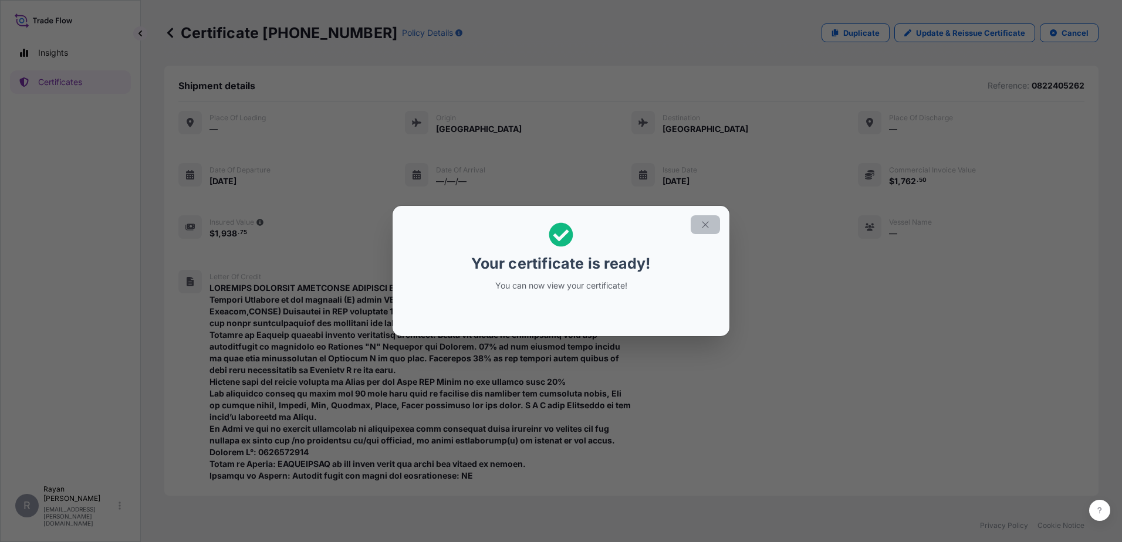
click at [704, 228] on icon "button" at bounding box center [705, 224] width 11 height 11
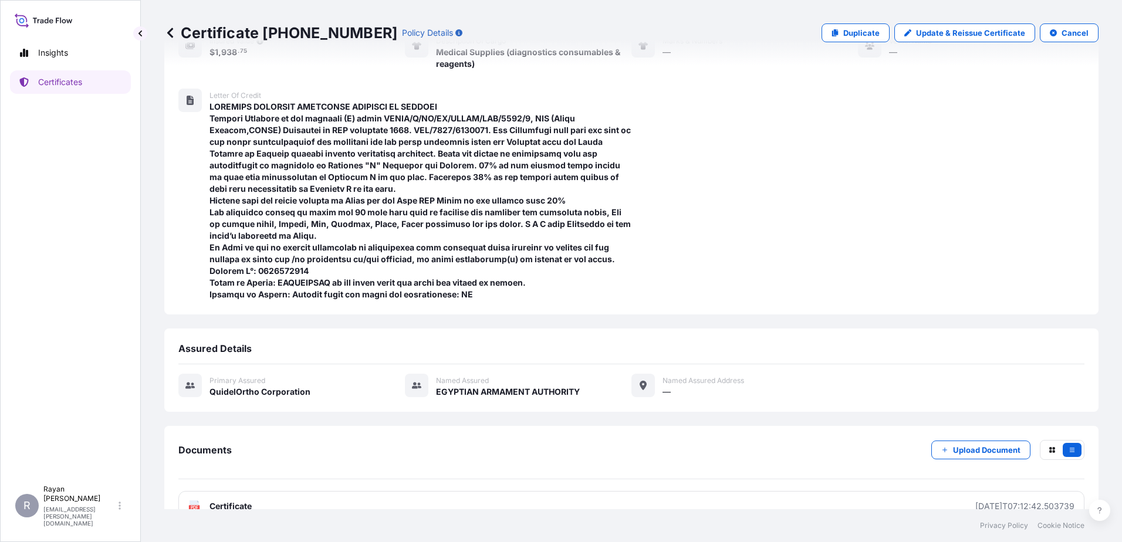
scroll to position [208, 0]
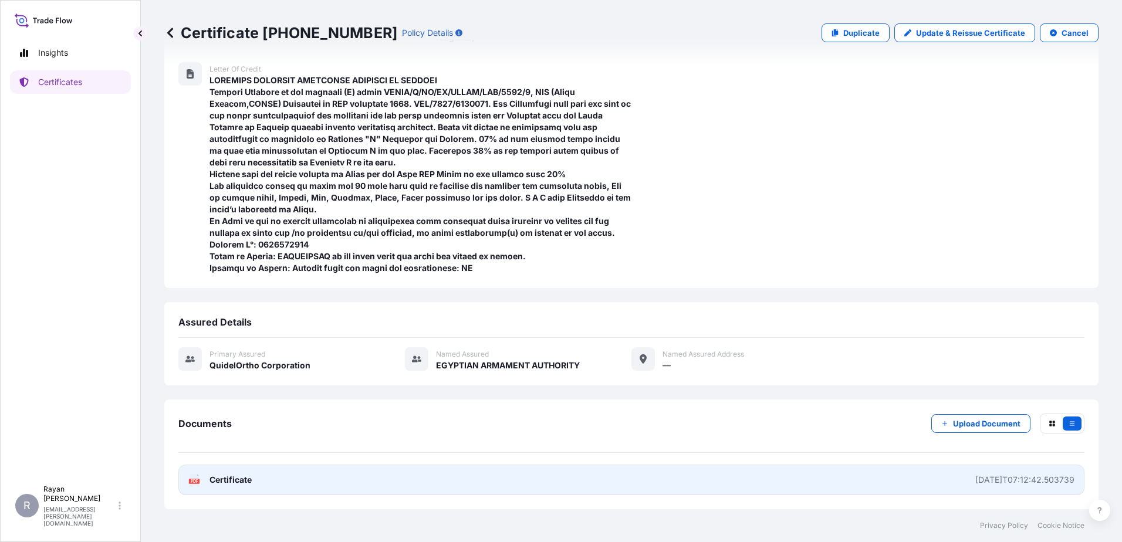
click at [229, 478] on span "Certificate" at bounding box center [230, 480] width 42 height 12
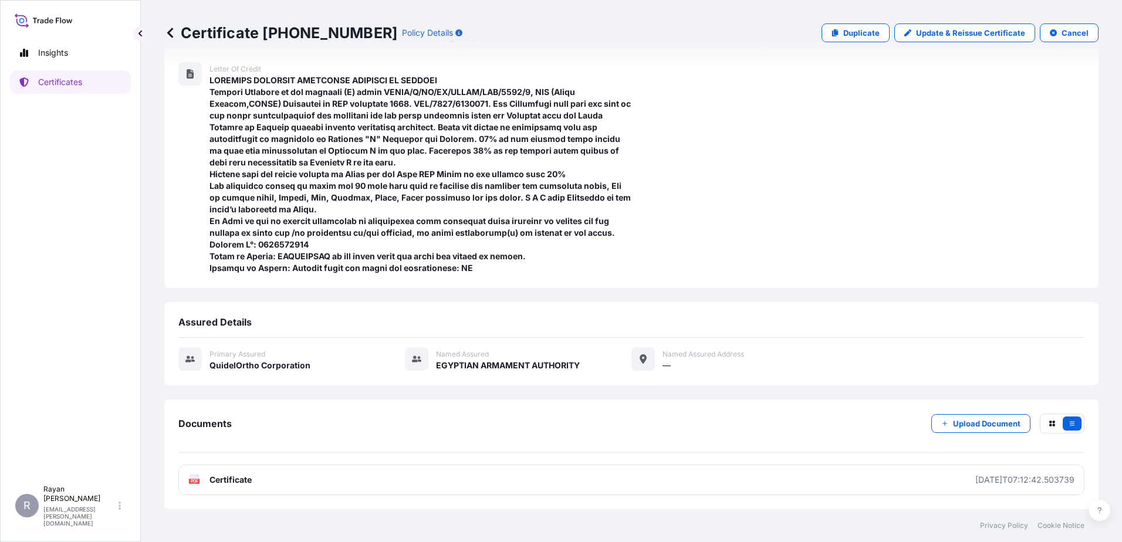
click at [167, 30] on icon at bounding box center [170, 33] width 12 height 12
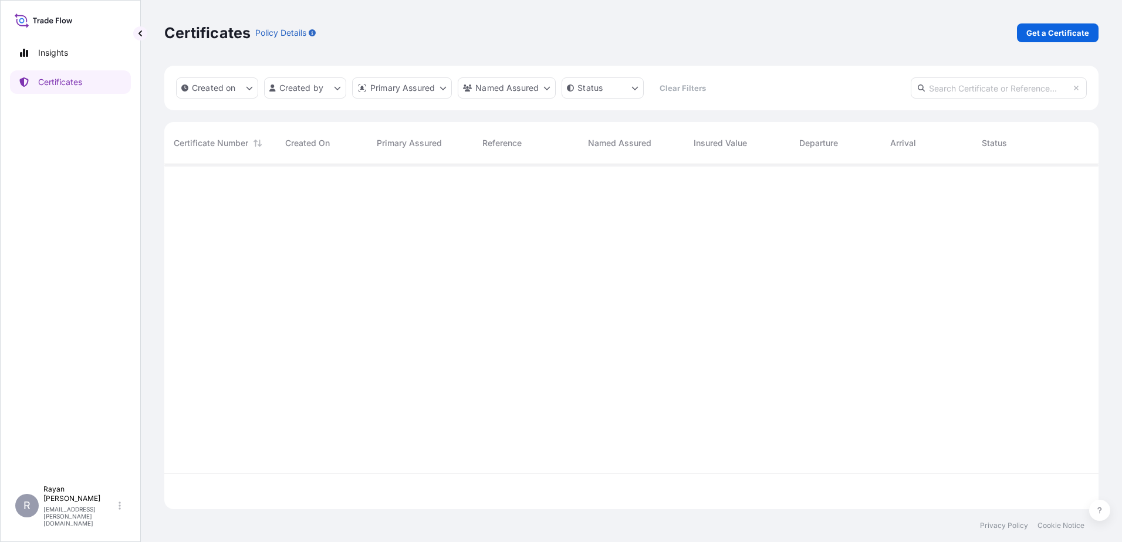
scroll to position [343, 925]
